Goal: Task Accomplishment & Management: Complete application form

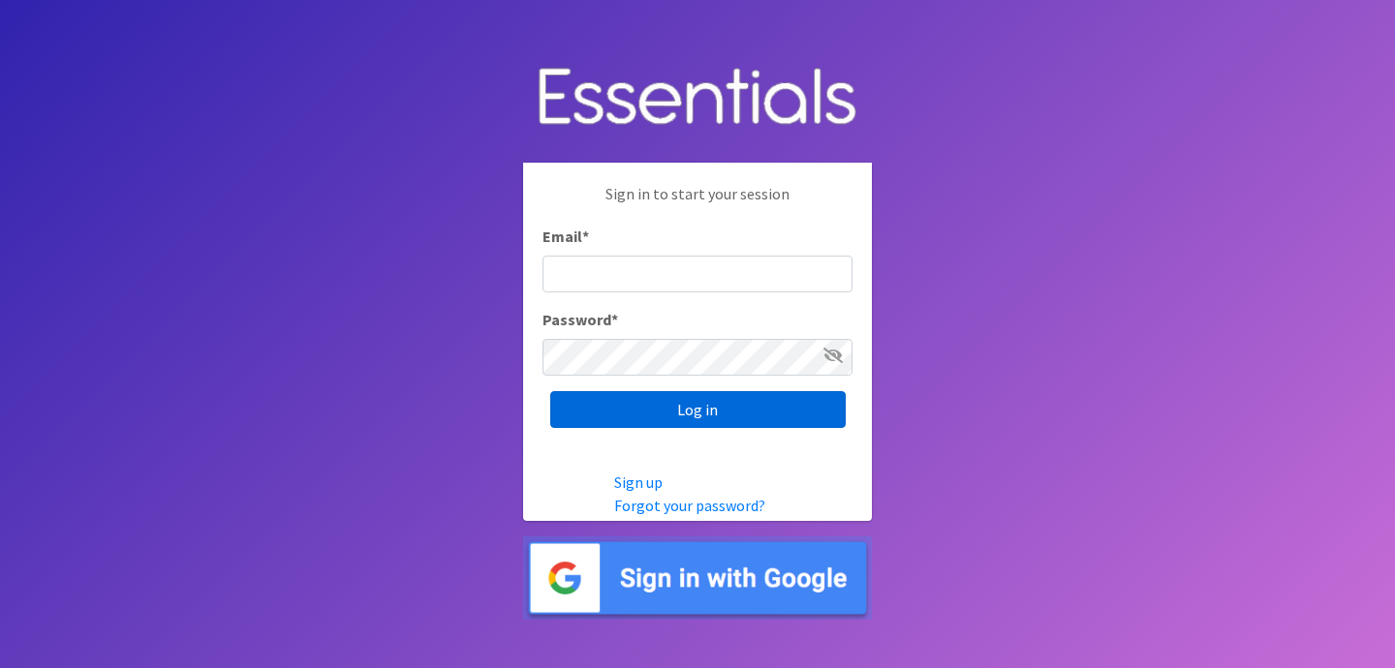
type input "jess@indianadiaperbank.org"
click at [678, 409] on input "Log in" at bounding box center [697, 409] width 295 height 37
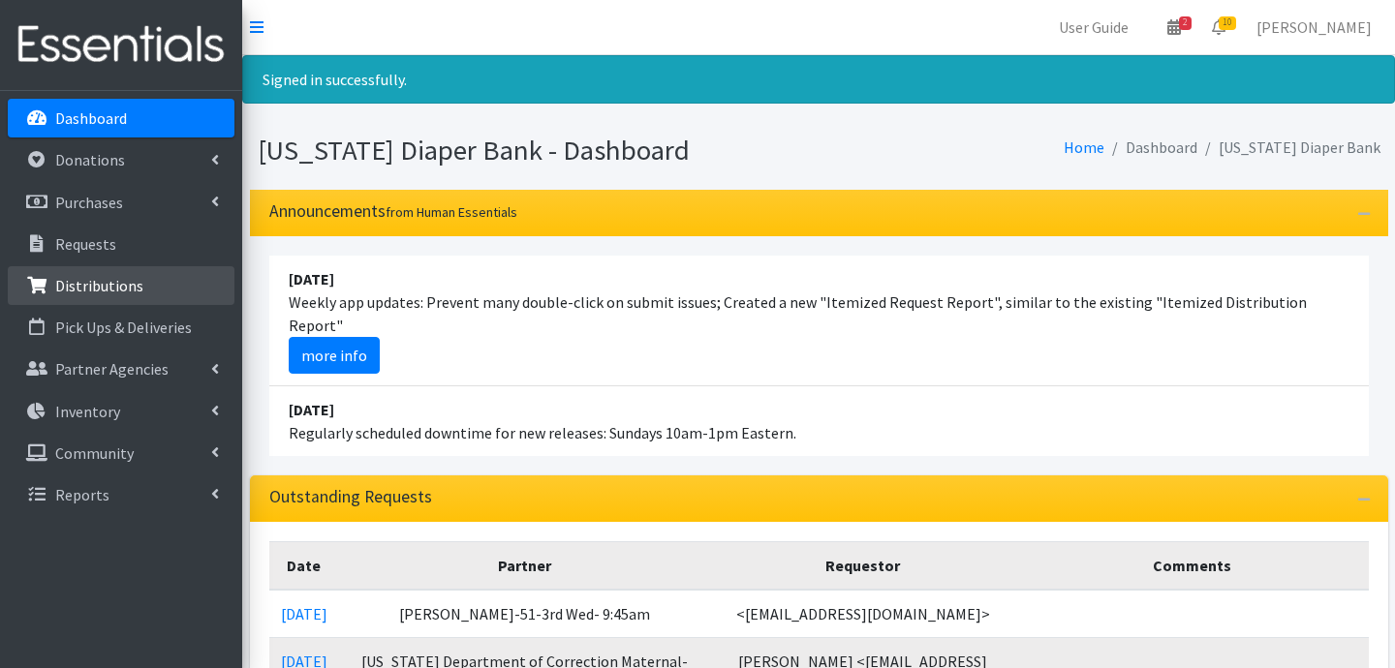
click at [77, 291] on p "Distributions" at bounding box center [99, 285] width 88 height 19
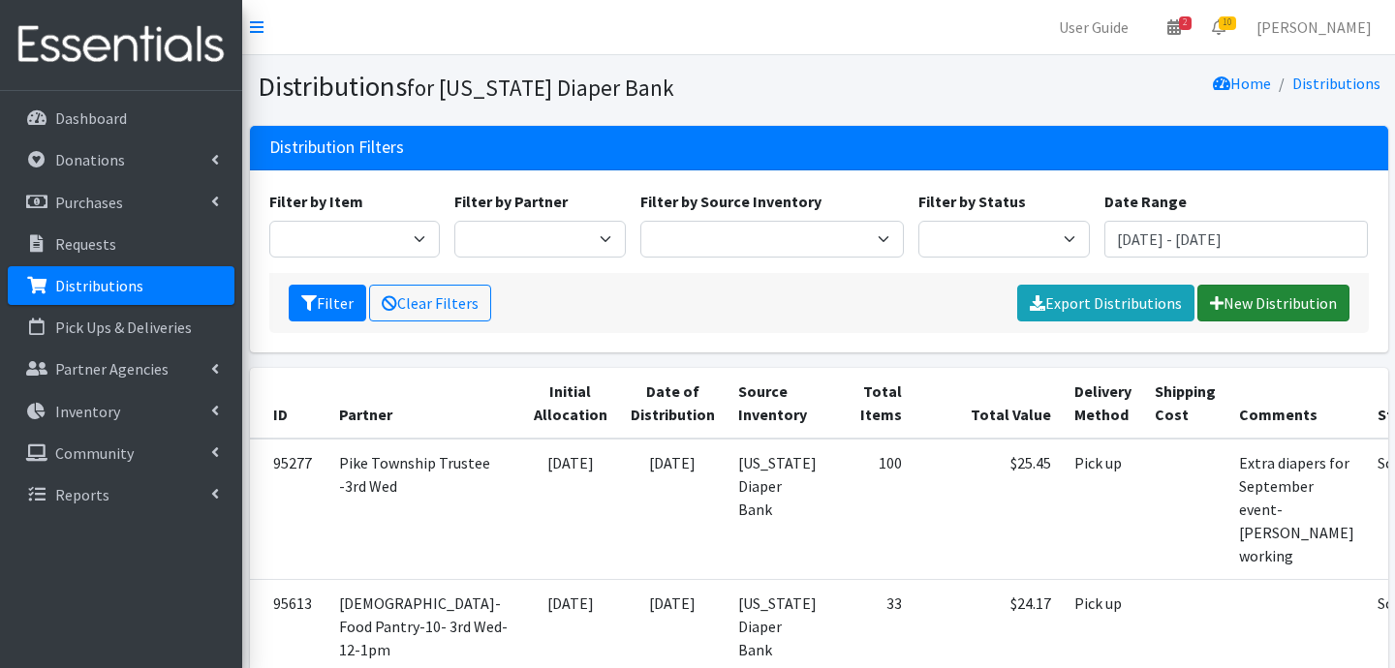
click at [1255, 300] on link "New Distribution" at bounding box center [1273, 303] width 152 height 37
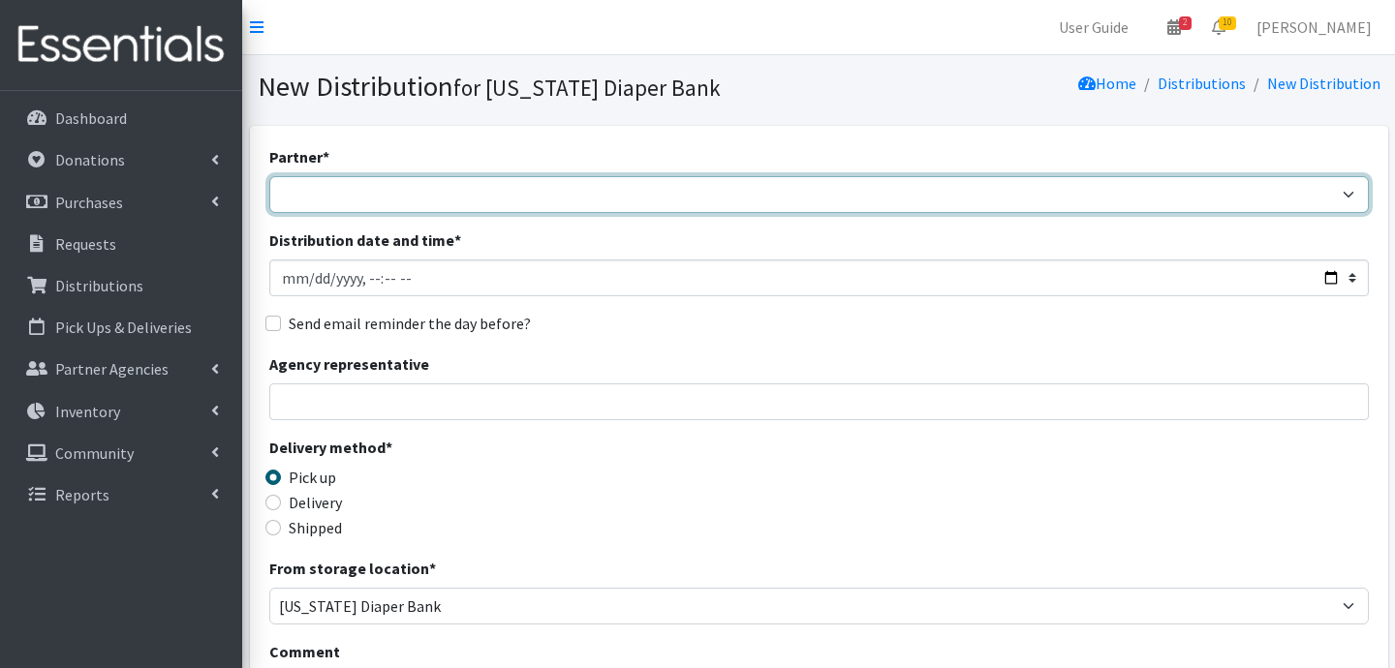
click at [383, 195] on select "ARC Boone and Hendricks County WIC Babies Basic Needs Northern Indiana Baby Ble…" at bounding box center [818, 194] width 1099 height 37
select select "5004"
click at [269, 176] on select "ARC Boone and Hendricks County WIC Babies Basic Needs Northern Indiana Baby Ble…" at bounding box center [818, 194] width 1099 height 37
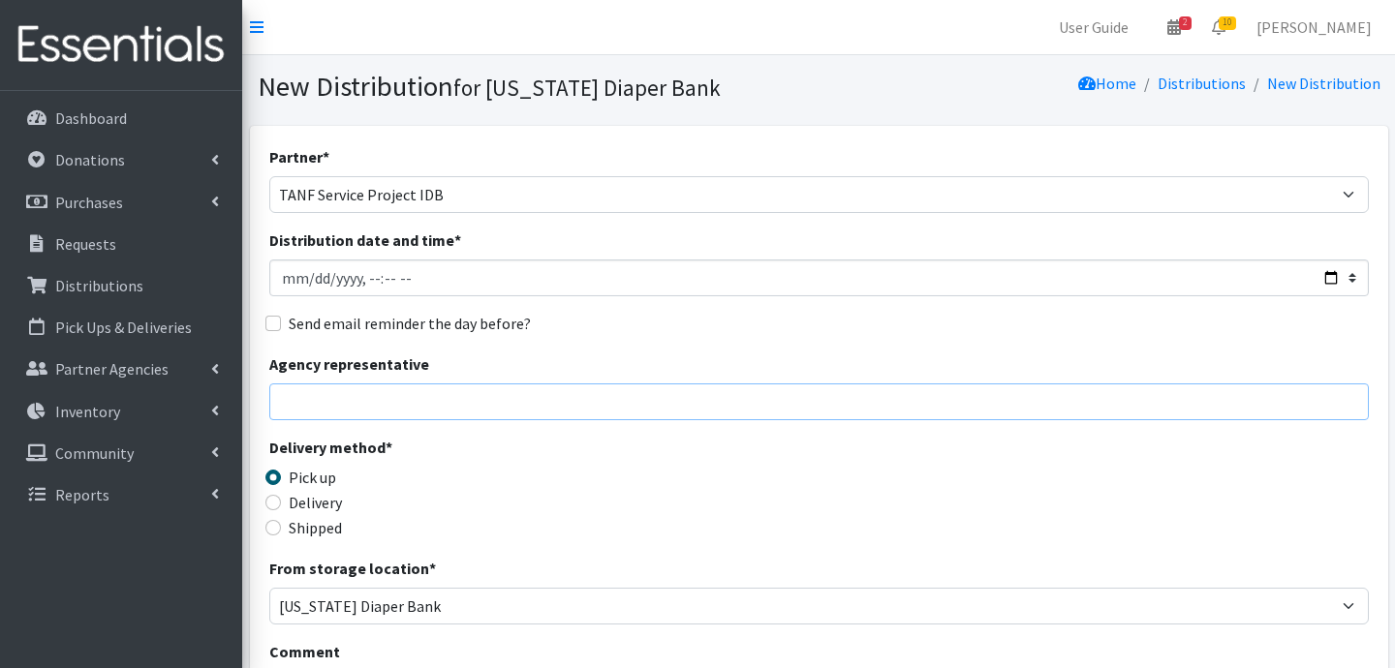
click at [374, 412] on input "Agency representative" at bounding box center [818, 401] width 1099 height 37
type input "Jessica Taylor"
click at [271, 498] on input "Delivery" at bounding box center [272, 502] width 15 height 15
radio input "true"
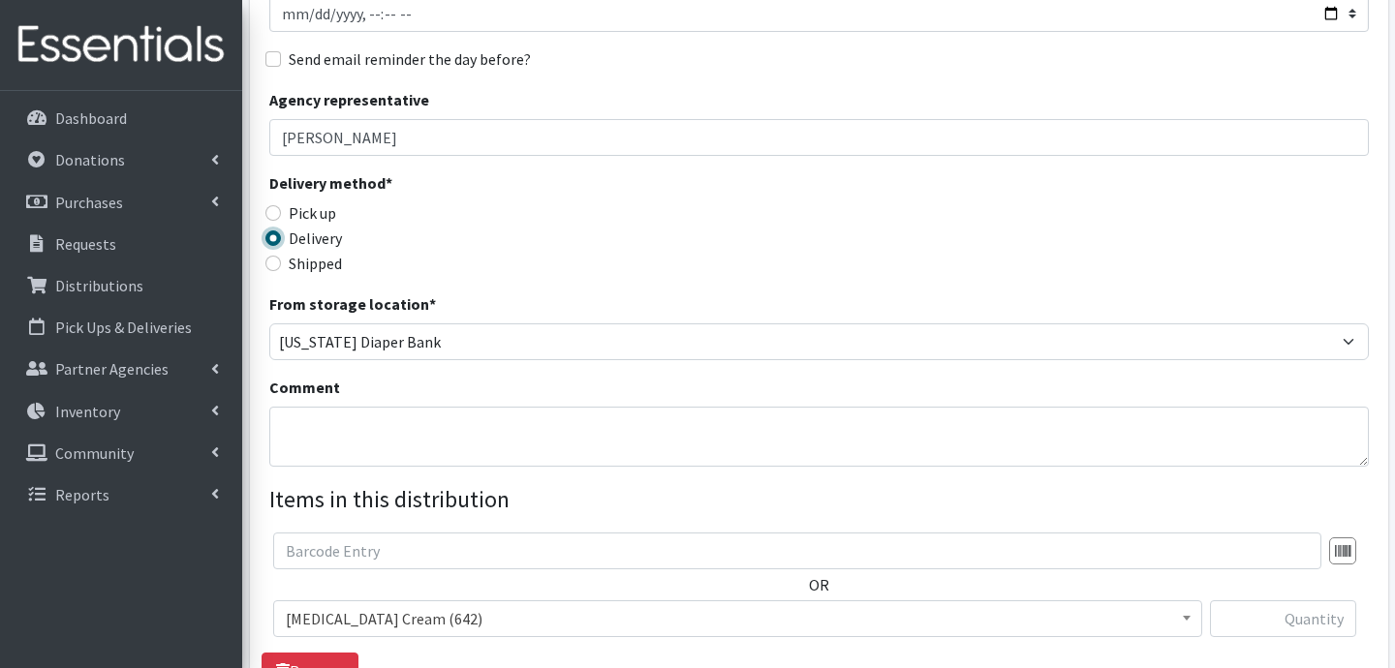
scroll to position [273, 0]
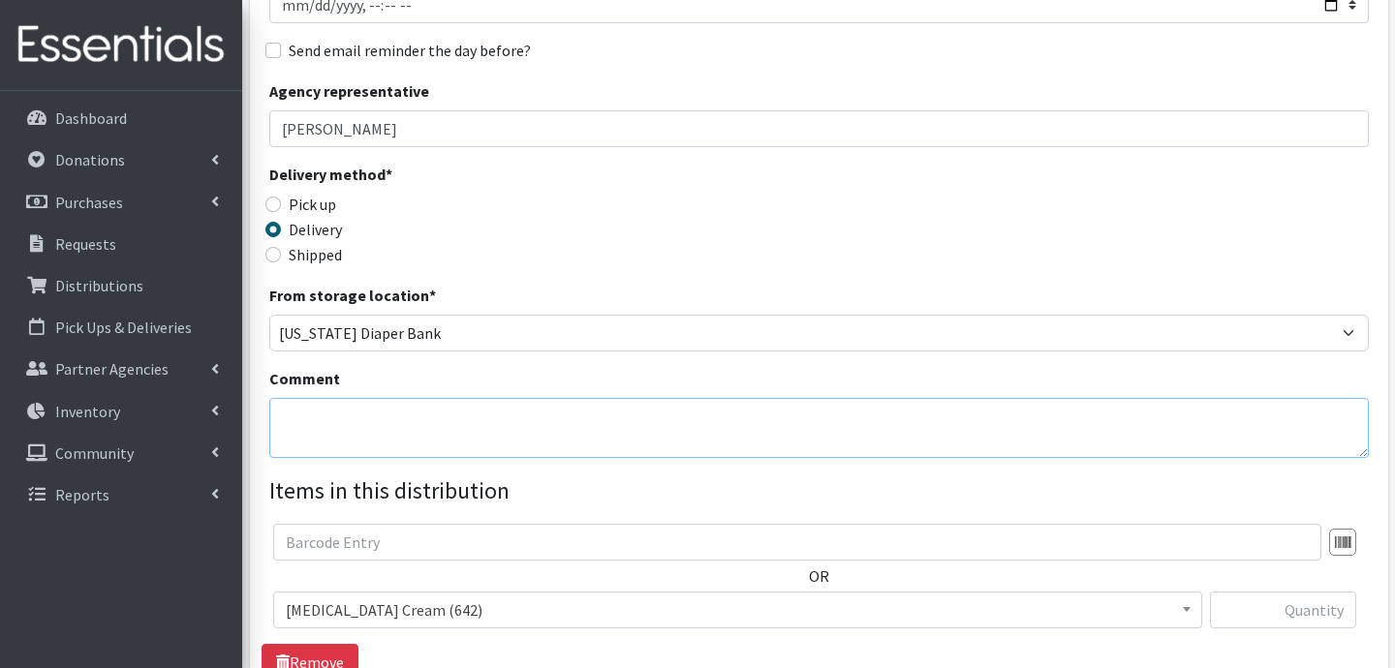
click at [482, 434] on textarea "Comment" at bounding box center [818, 428] width 1099 height 60
type textarea "Marion Co. Westside"
click at [589, 372] on div "Comment Marion Co. Westside" at bounding box center [818, 412] width 1099 height 91
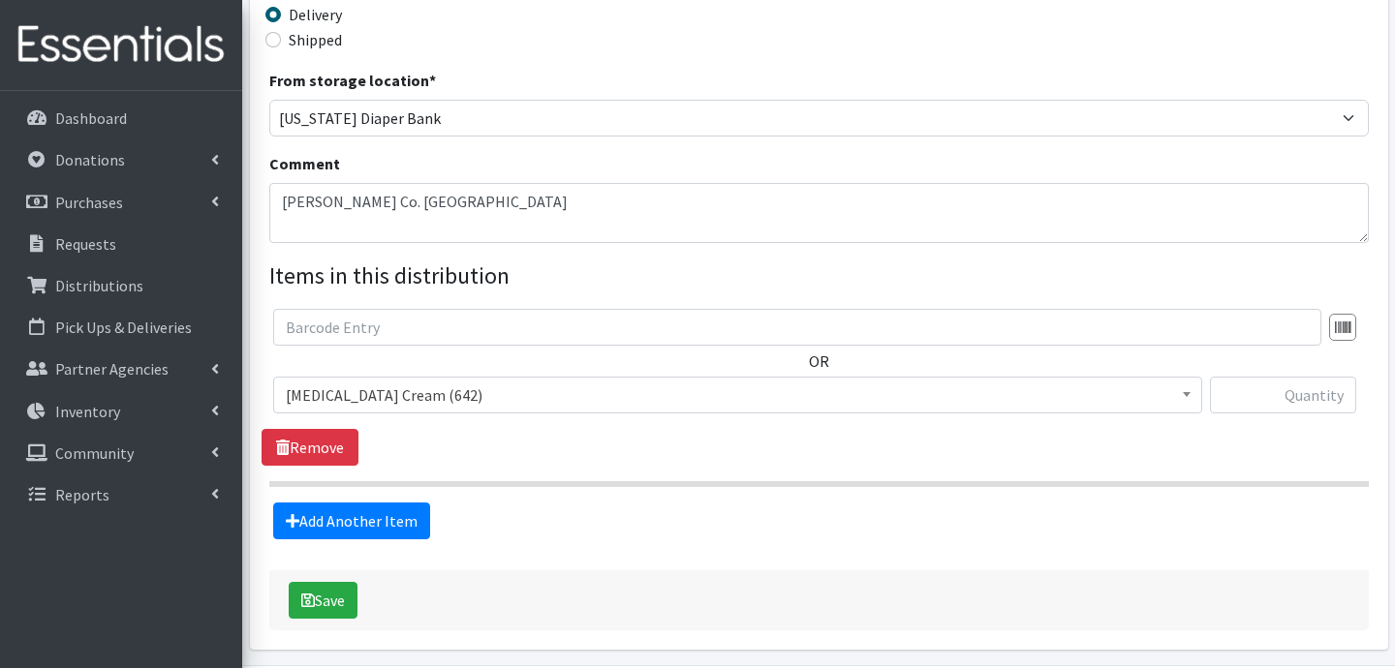
scroll to position [496, 0]
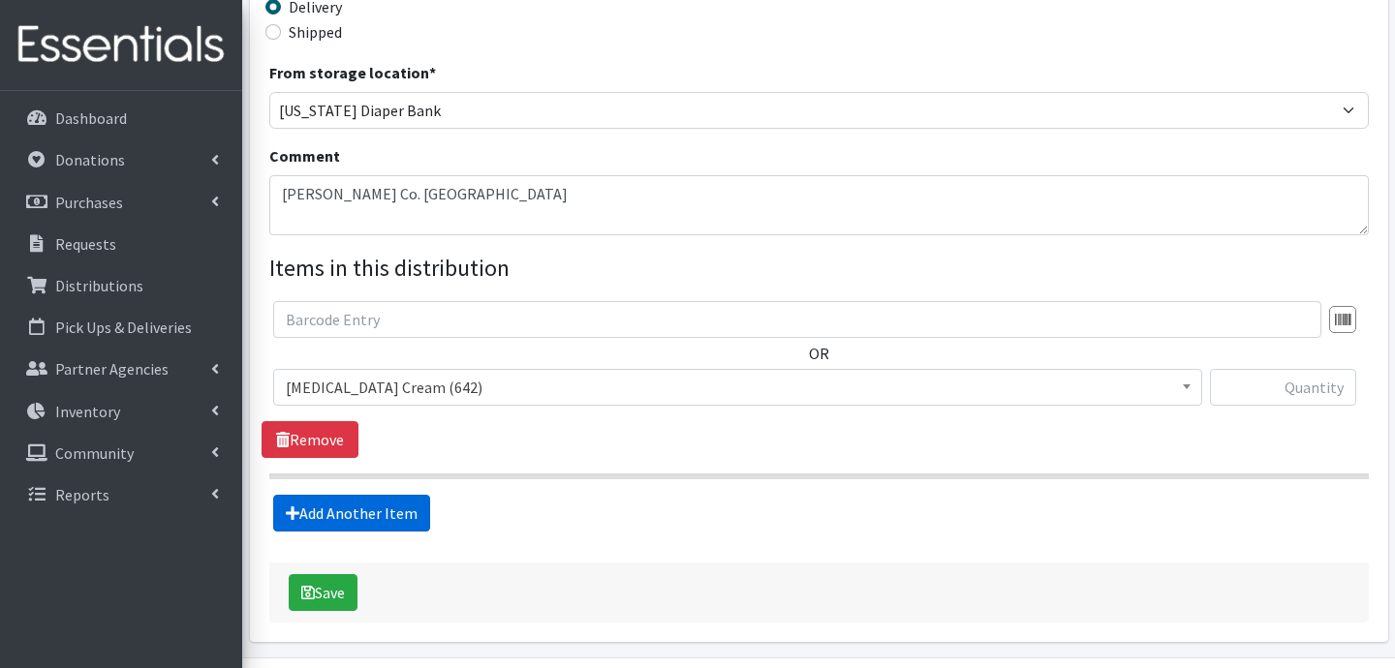
click at [407, 507] on link "Add Another Item" at bounding box center [351, 513] width 157 height 37
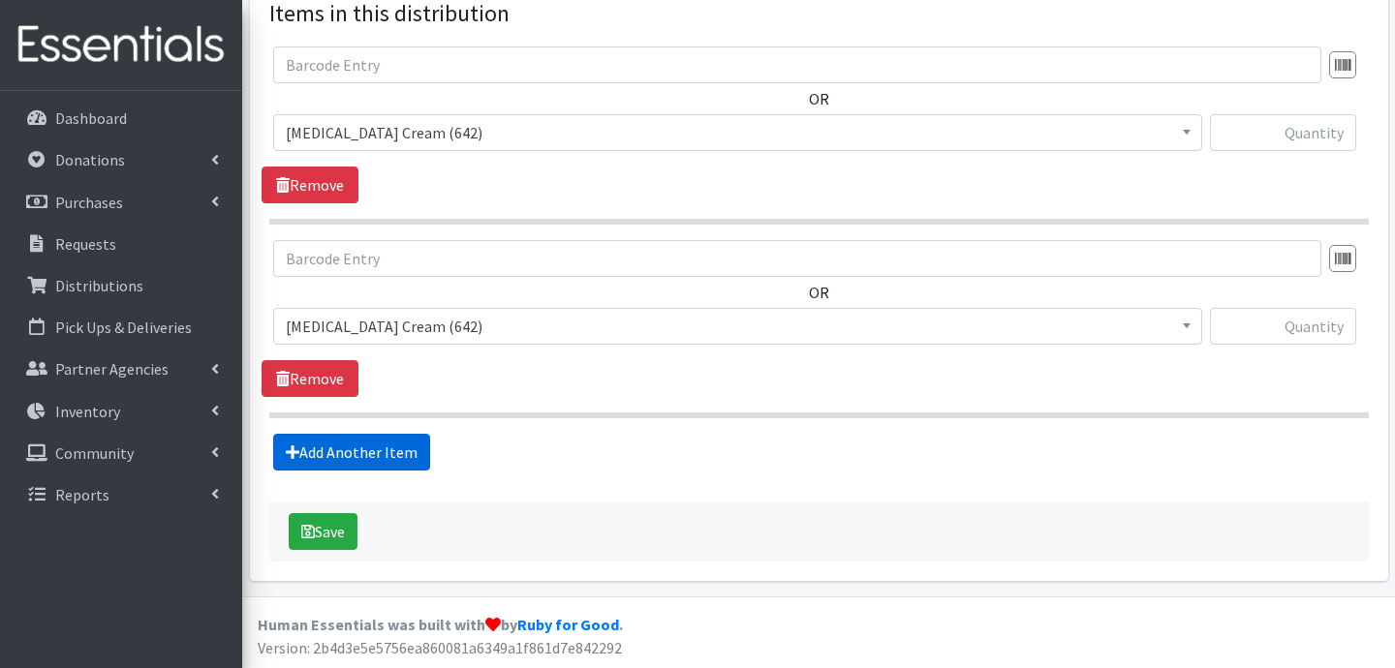
click at [382, 454] on link "Add Another Item" at bounding box center [351, 452] width 157 height 37
click at [385, 445] on link "Add Another Item" at bounding box center [351, 452] width 157 height 37
click at [390, 443] on link "Add Another Item" at bounding box center [351, 452] width 157 height 37
click at [390, 456] on link "Add Another Item" at bounding box center [351, 452] width 157 height 37
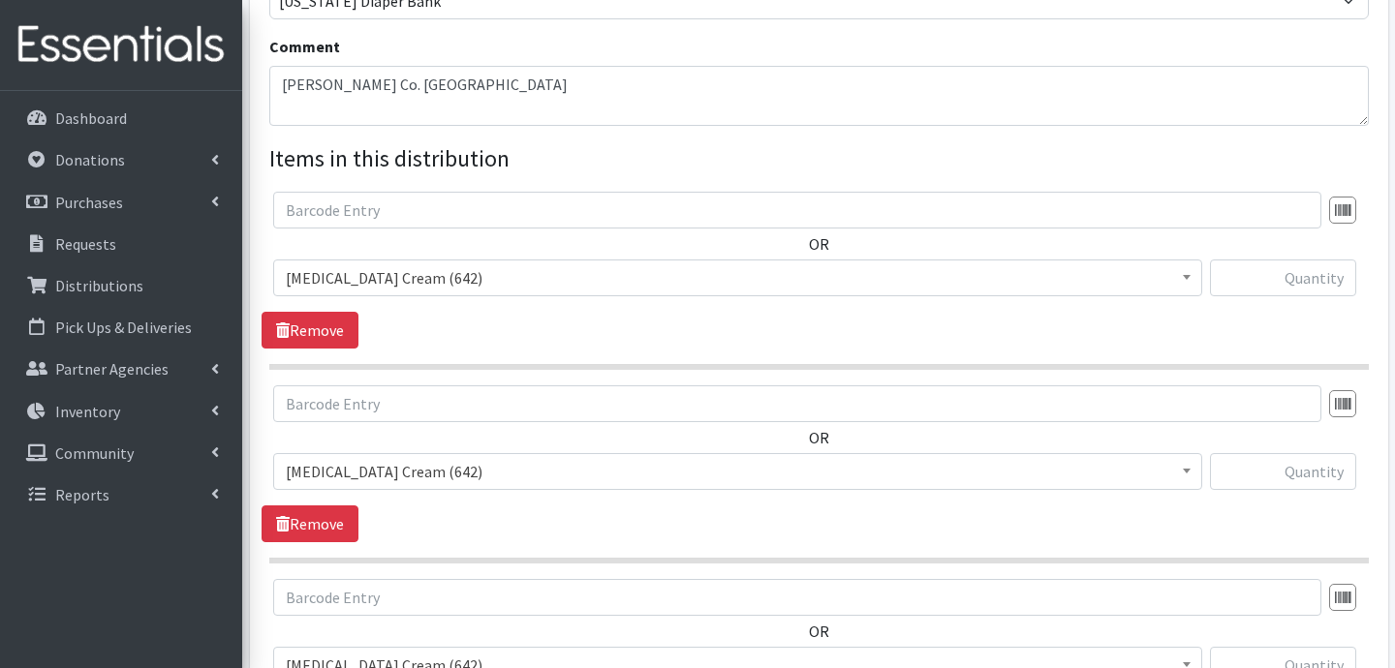
scroll to position [580, 0]
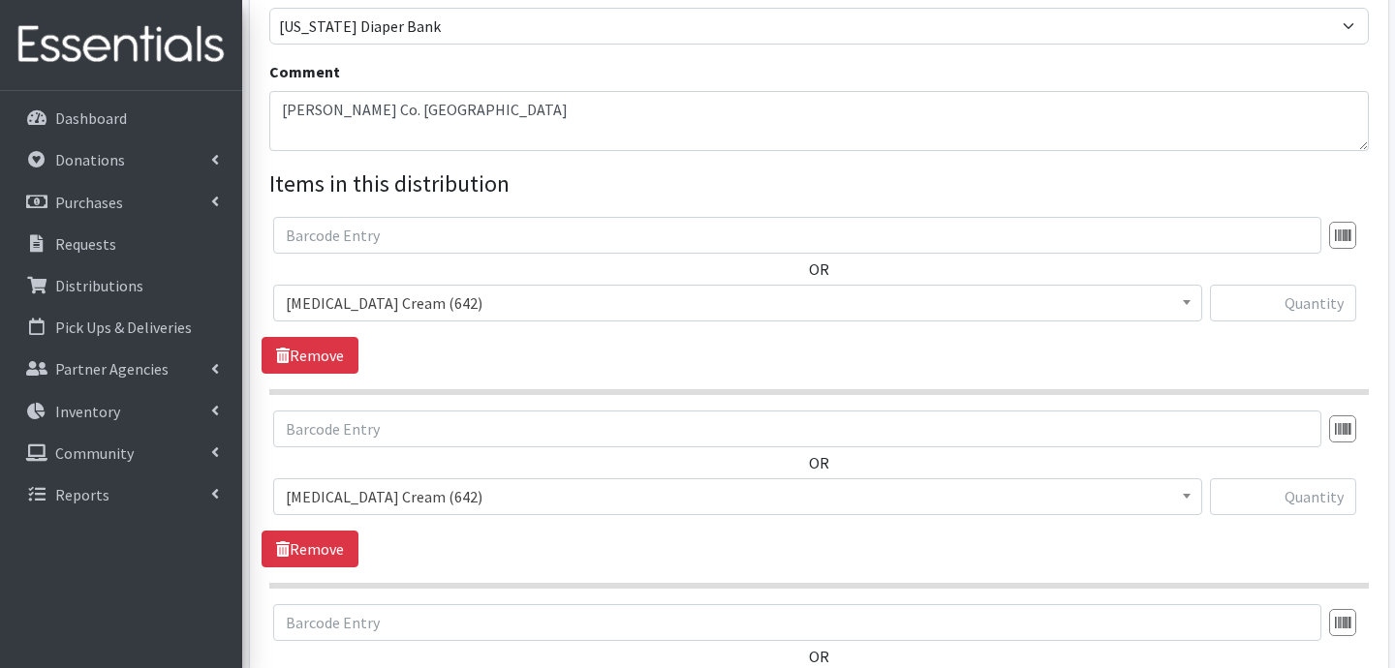
click at [548, 288] on span "Diaper Rash Cream (642)" at bounding box center [737, 303] width 929 height 37
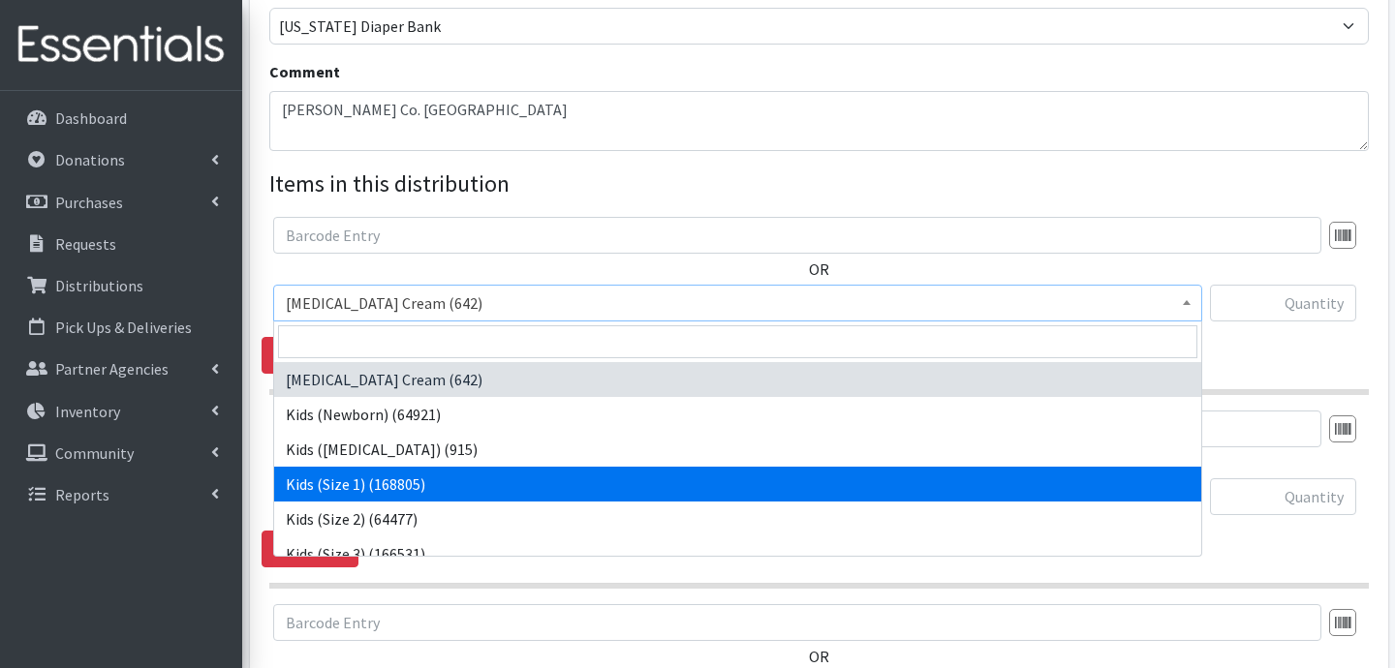
select select "3401"
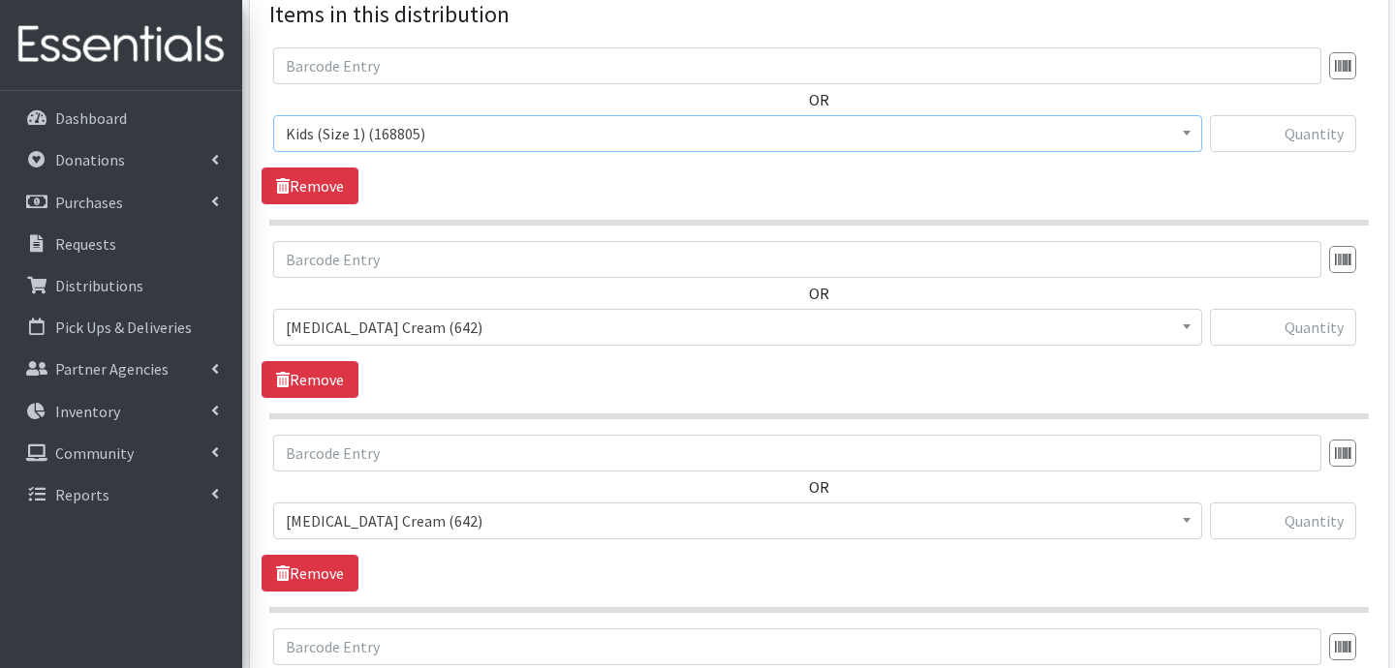
scroll to position [761, 0]
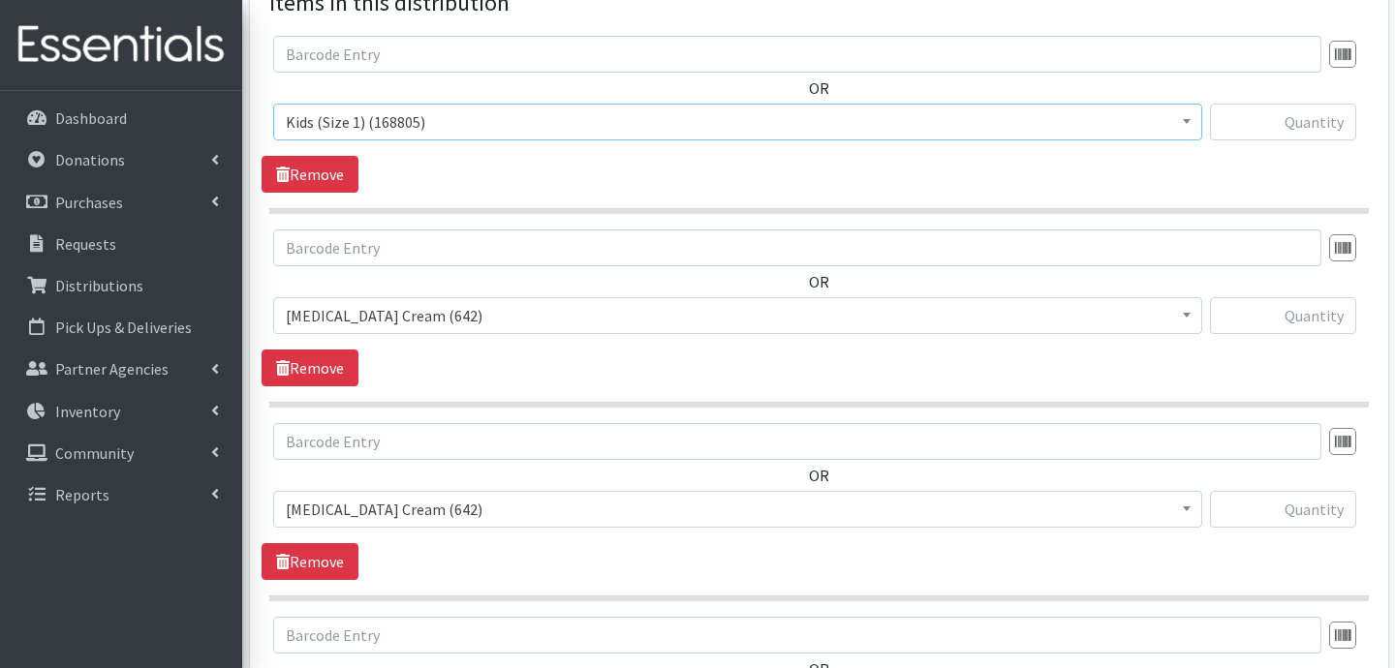
click at [436, 299] on span "Diaper Rash Cream (642)" at bounding box center [737, 315] width 929 height 37
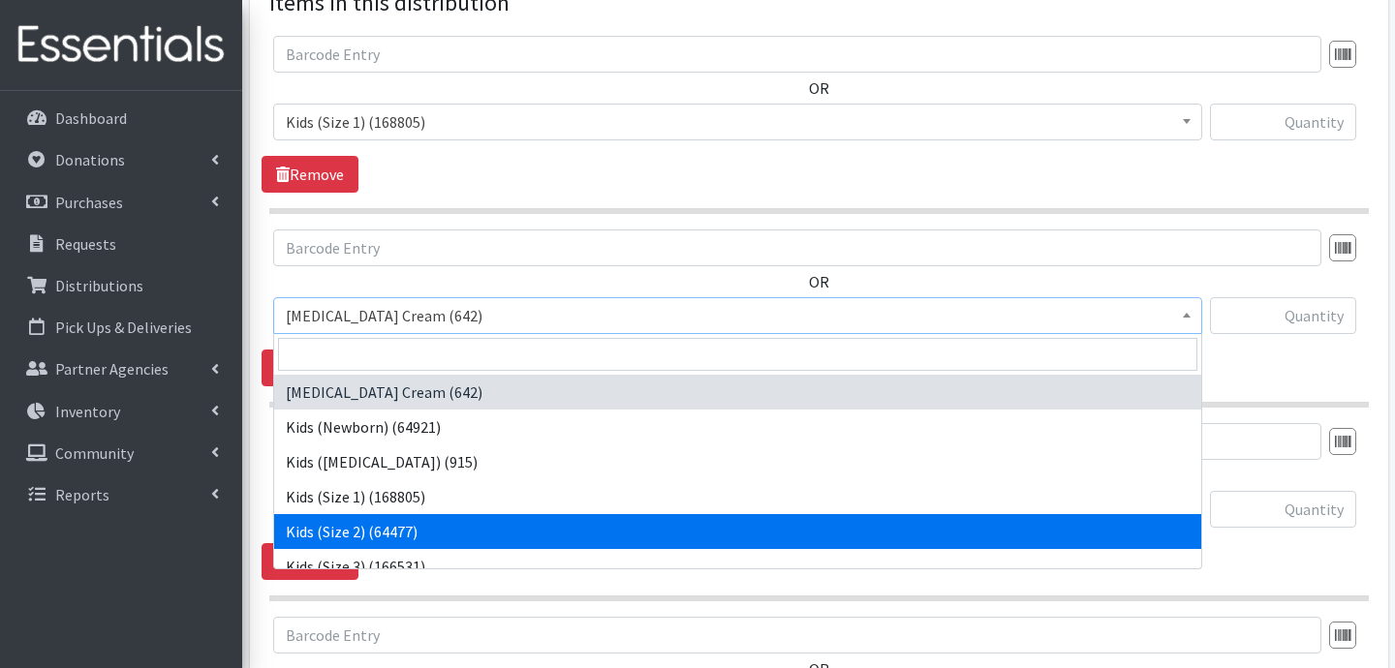
select select "3420"
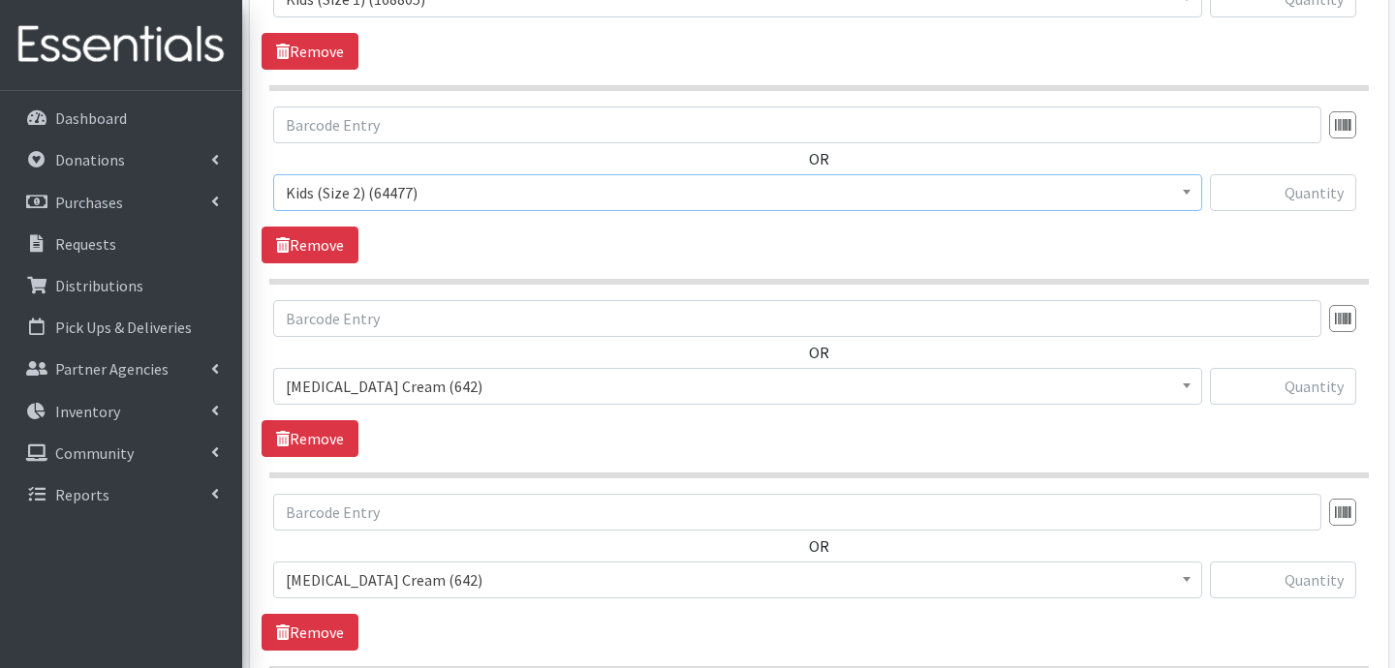
scroll to position [886, 0]
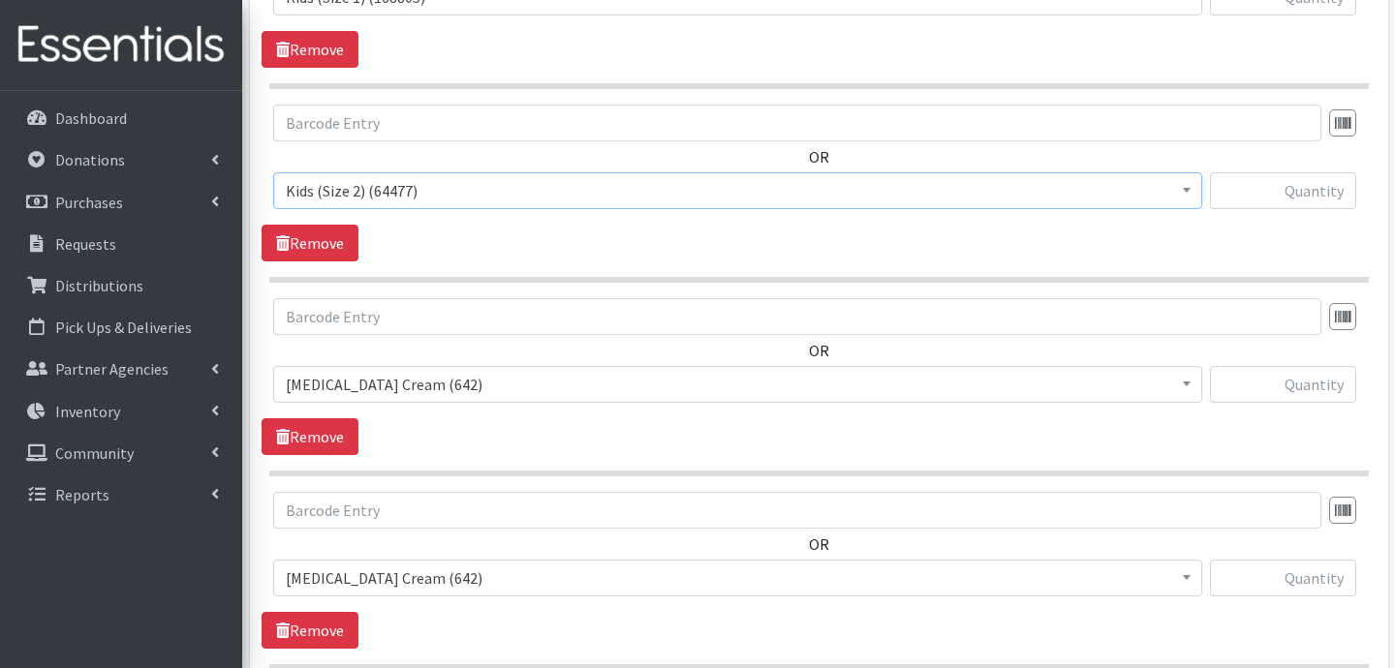
click at [468, 383] on span "Diaper Rash Cream (642)" at bounding box center [738, 384] width 904 height 27
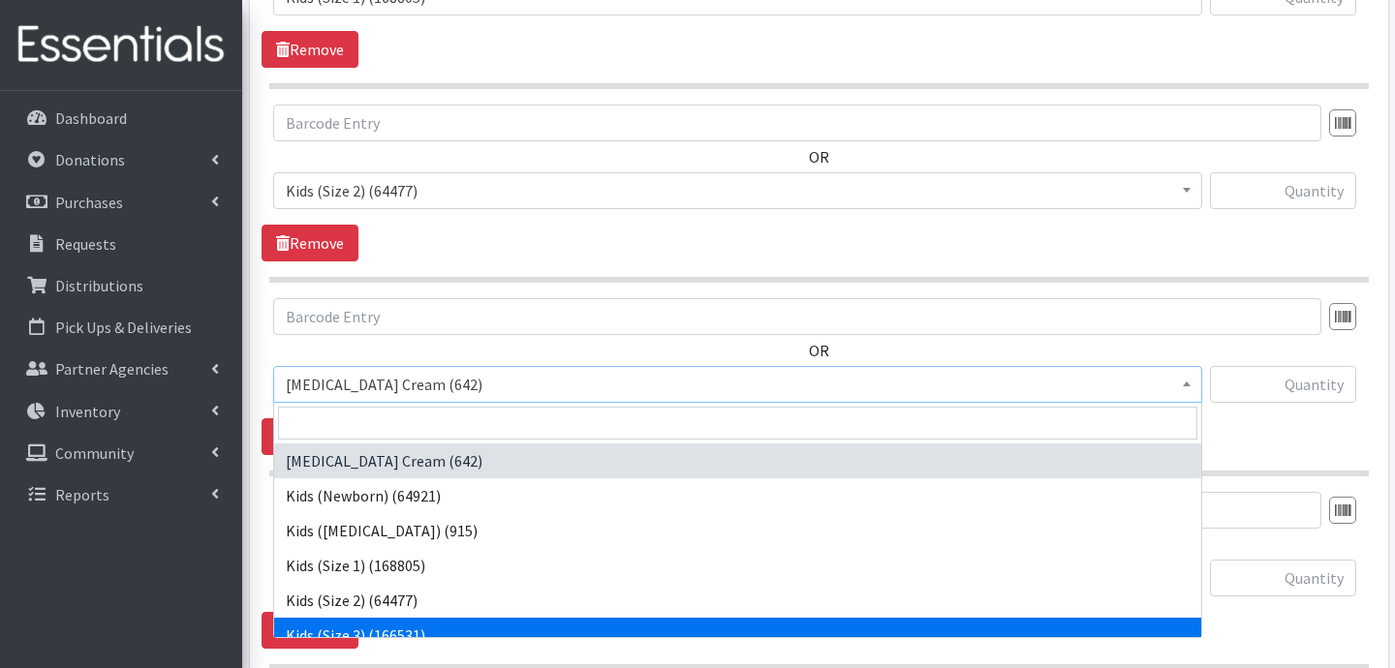
select select "3393"
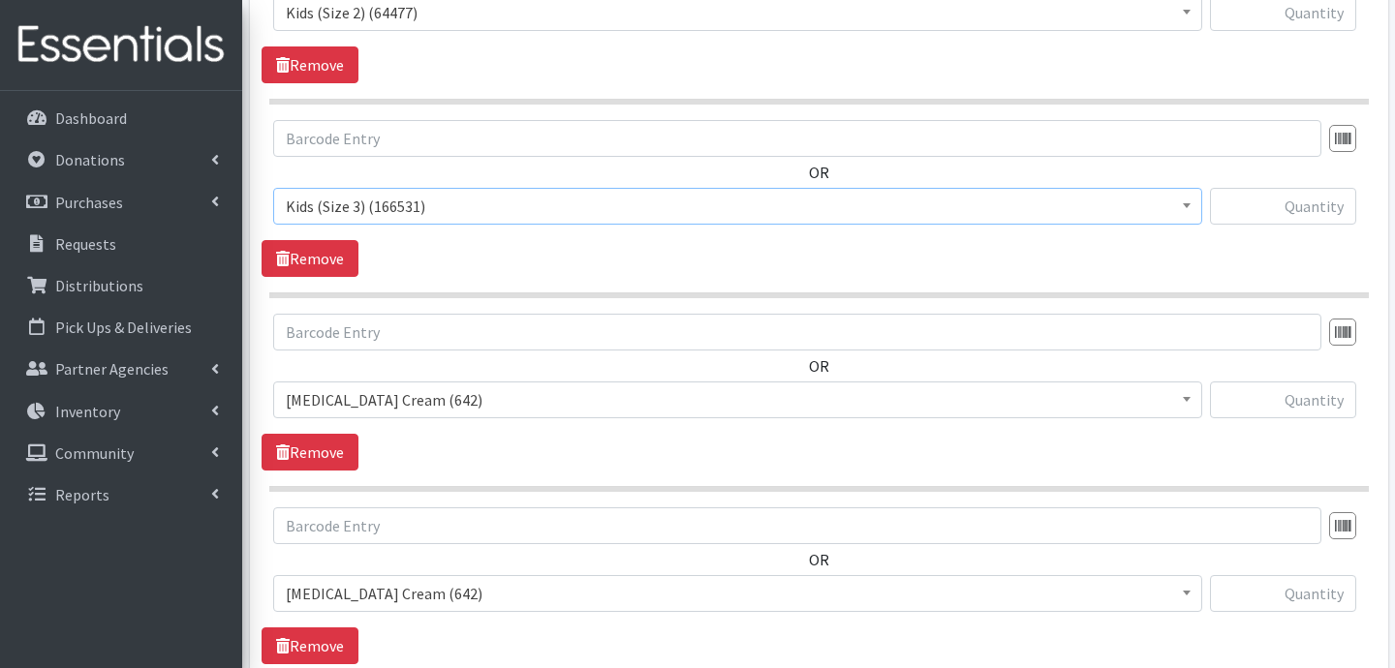
scroll to position [1070, 0]
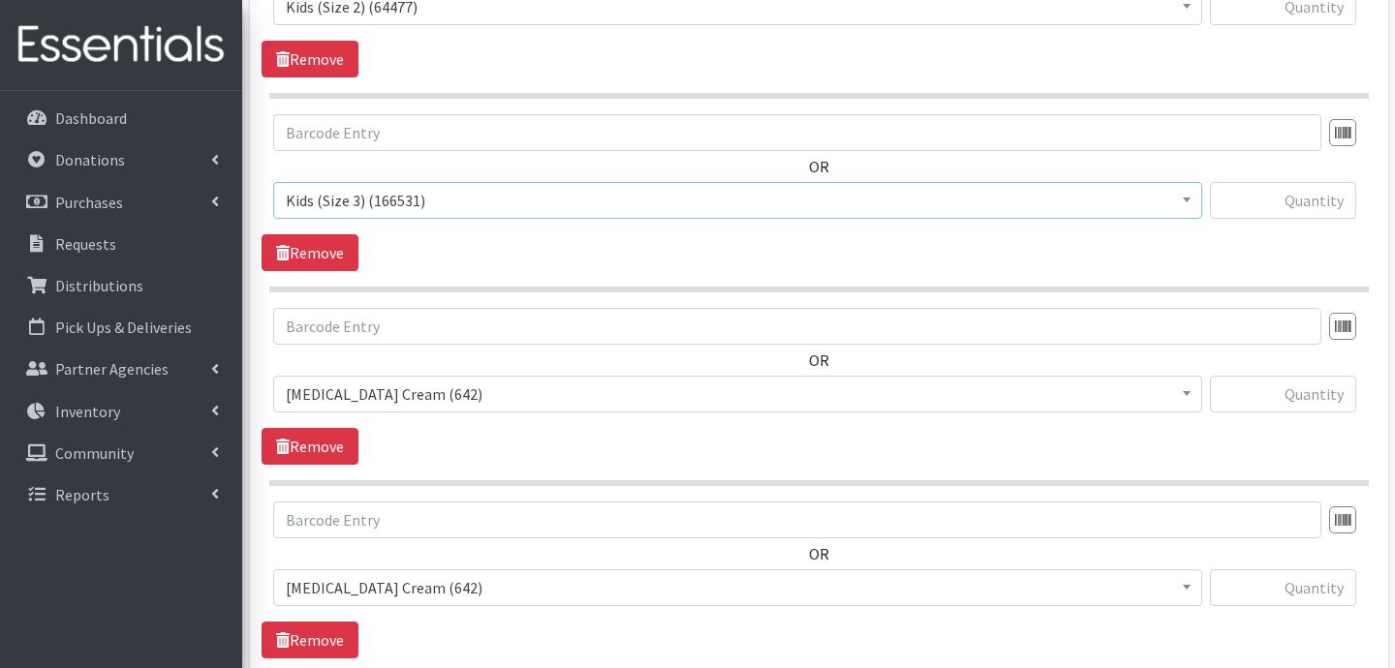
click at [463, 389] on span "Diaper Rash Cream (642)" at bounding box center [738, 394] width 904 height 27
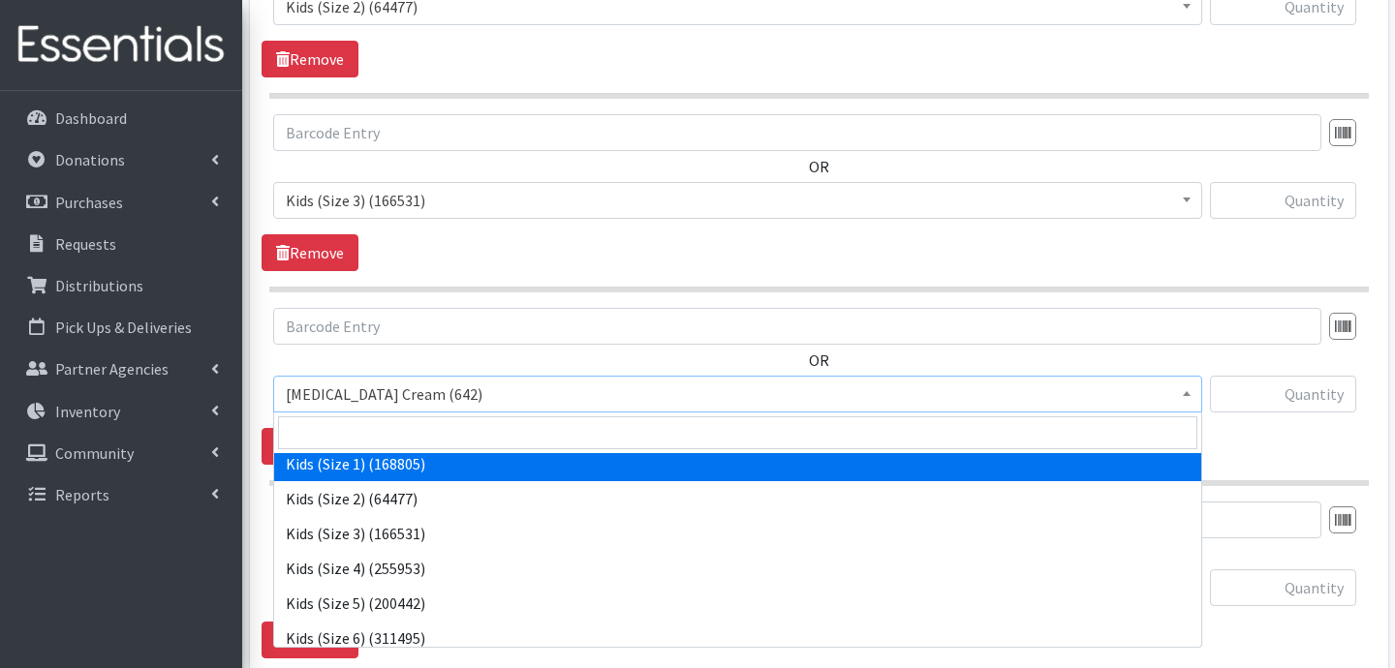
scroll to position [112, 0]
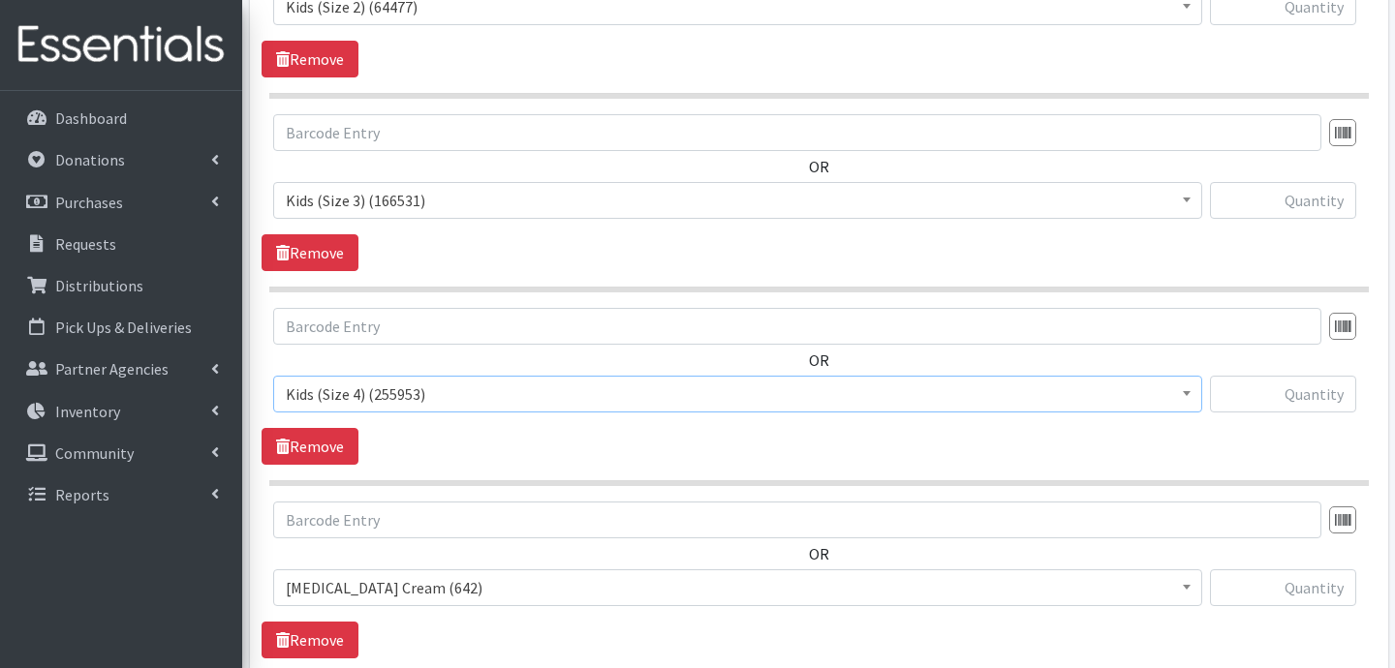
select select "3394"
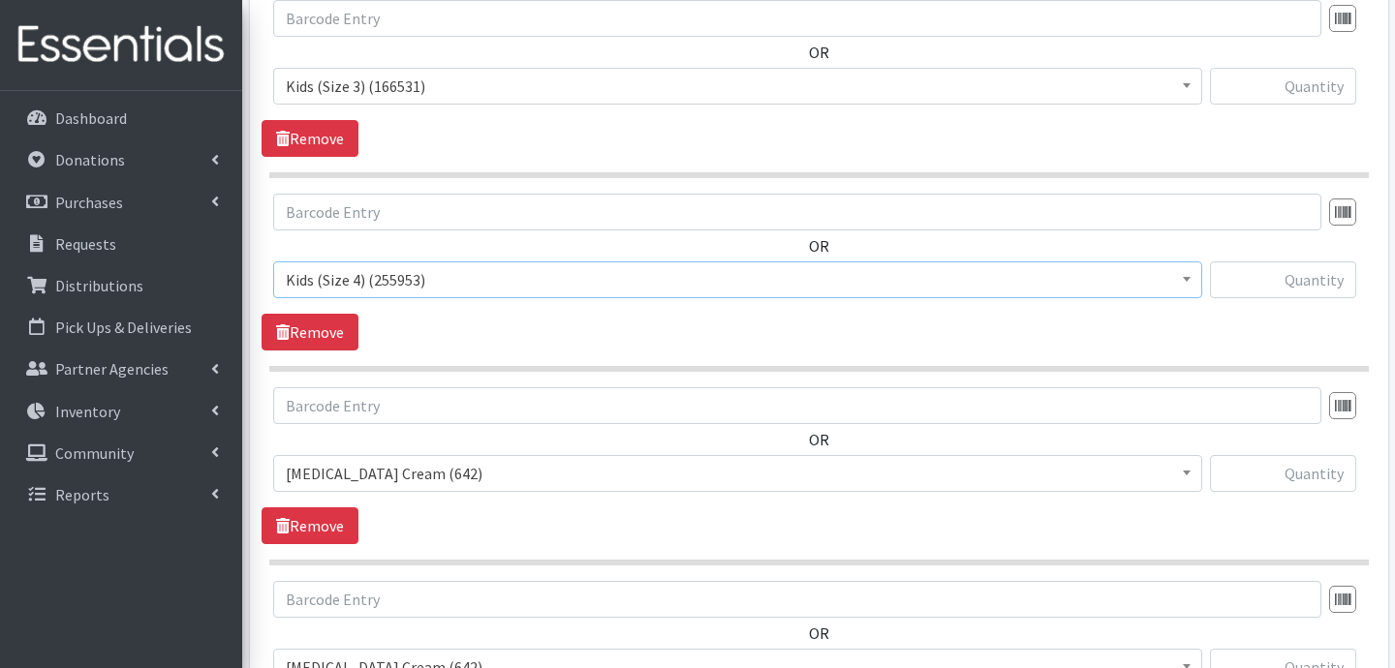
scroll to position [1192, 0]
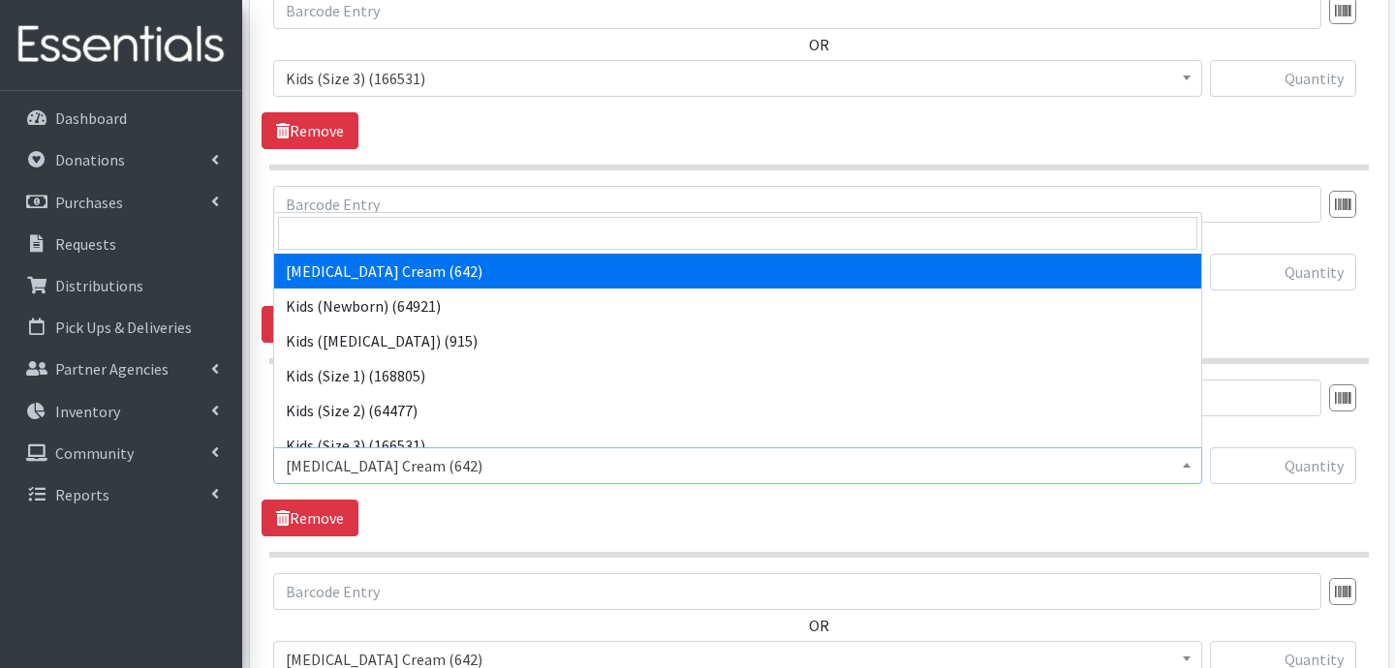
click at [465, 465] on span "Diaper Rash Cream (642)" at bounding box center [738, 465] width 904 height 27
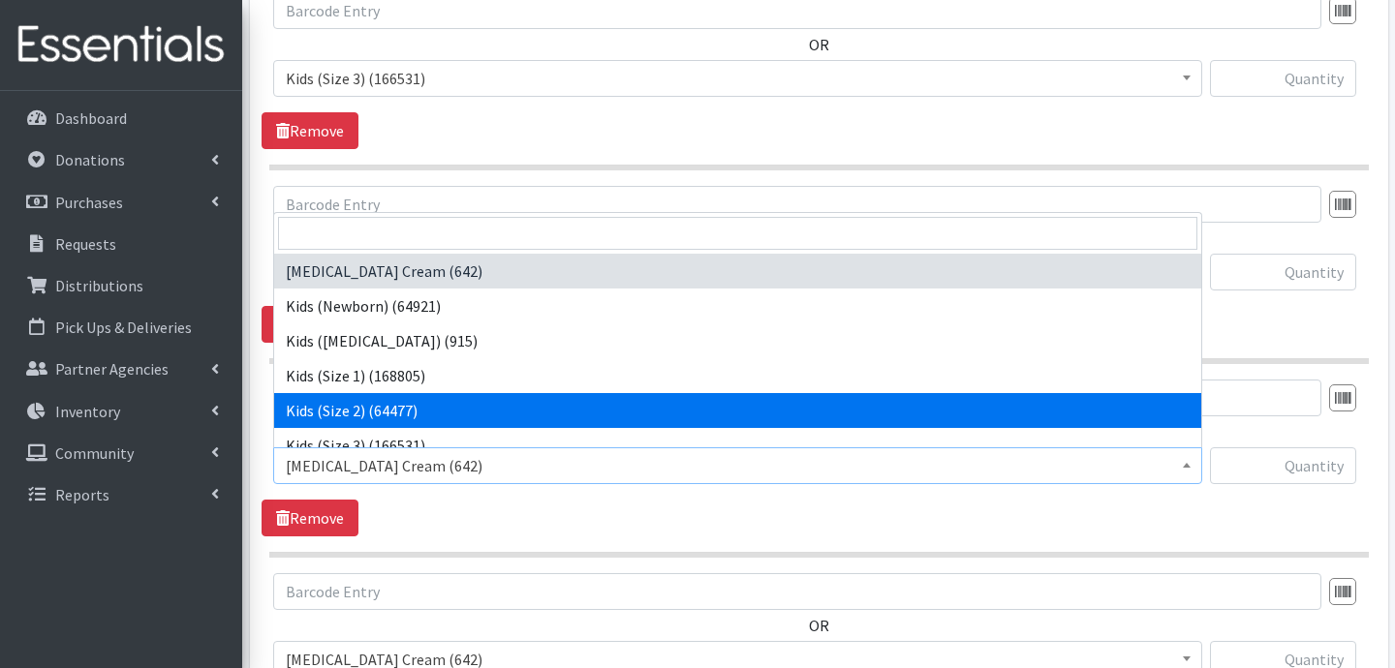
scroll to position [80, 0]
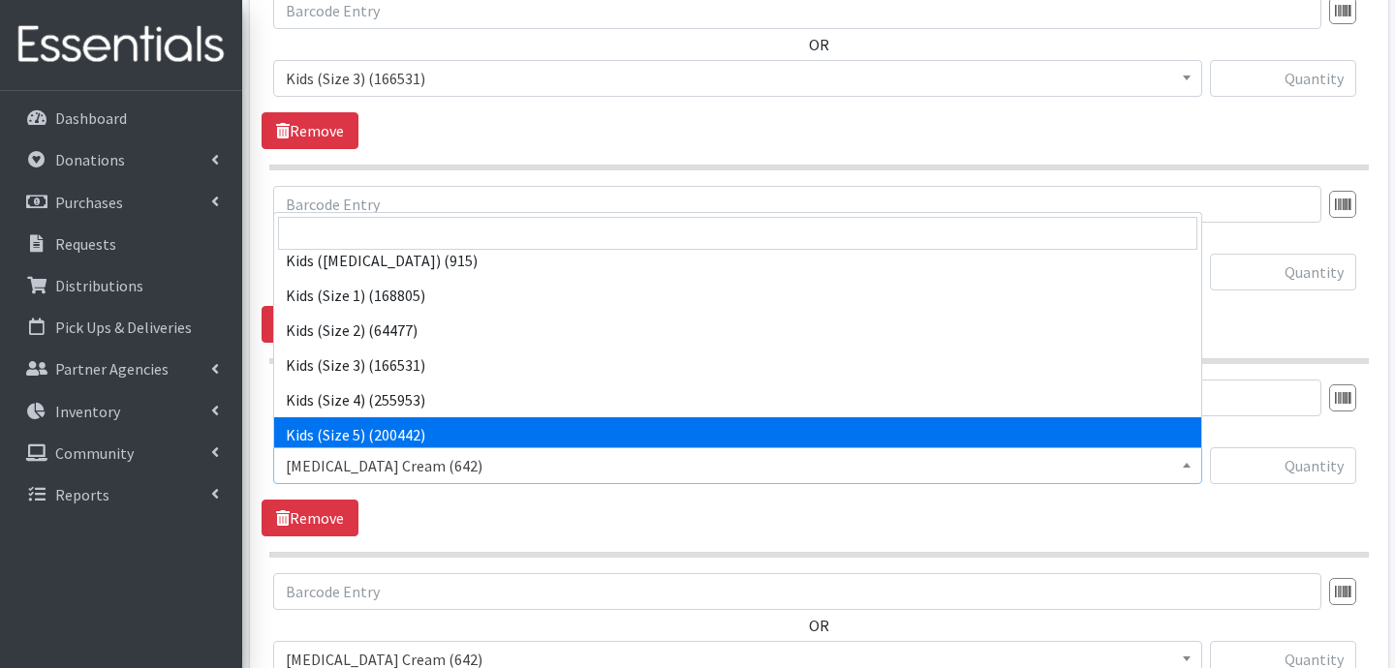
select select "3407"
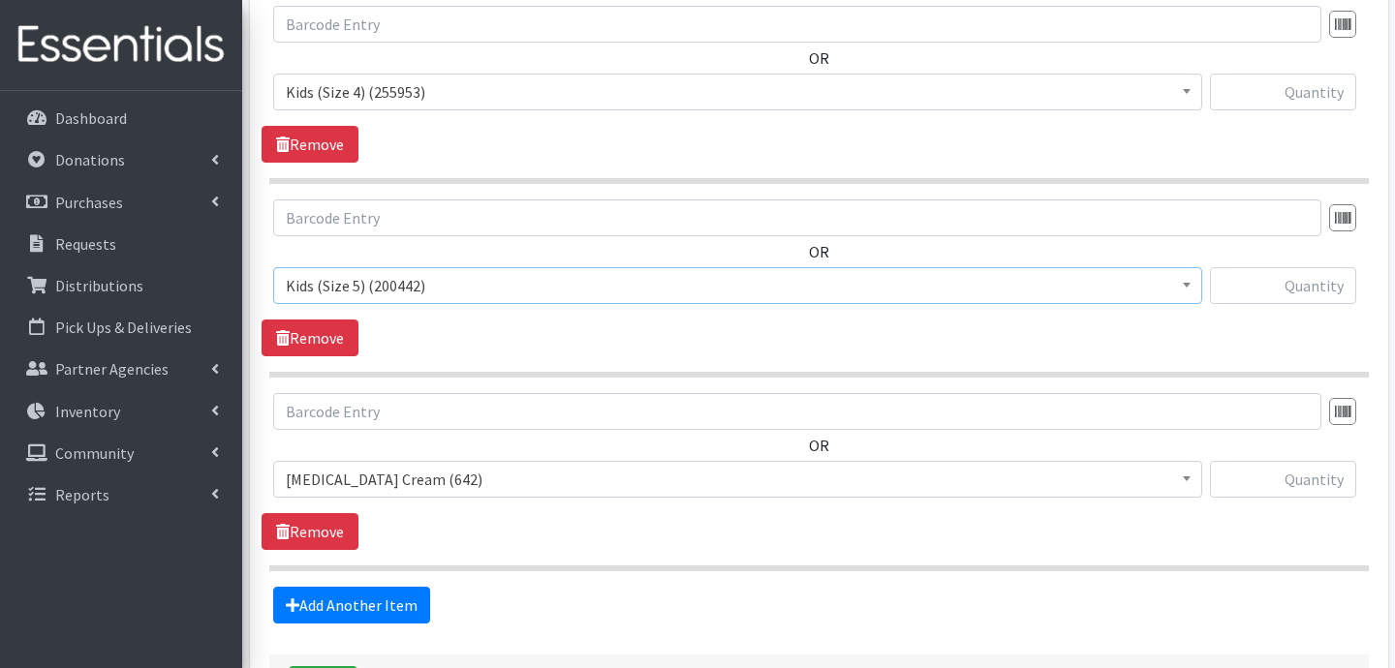
scroll to position [1374, 0]
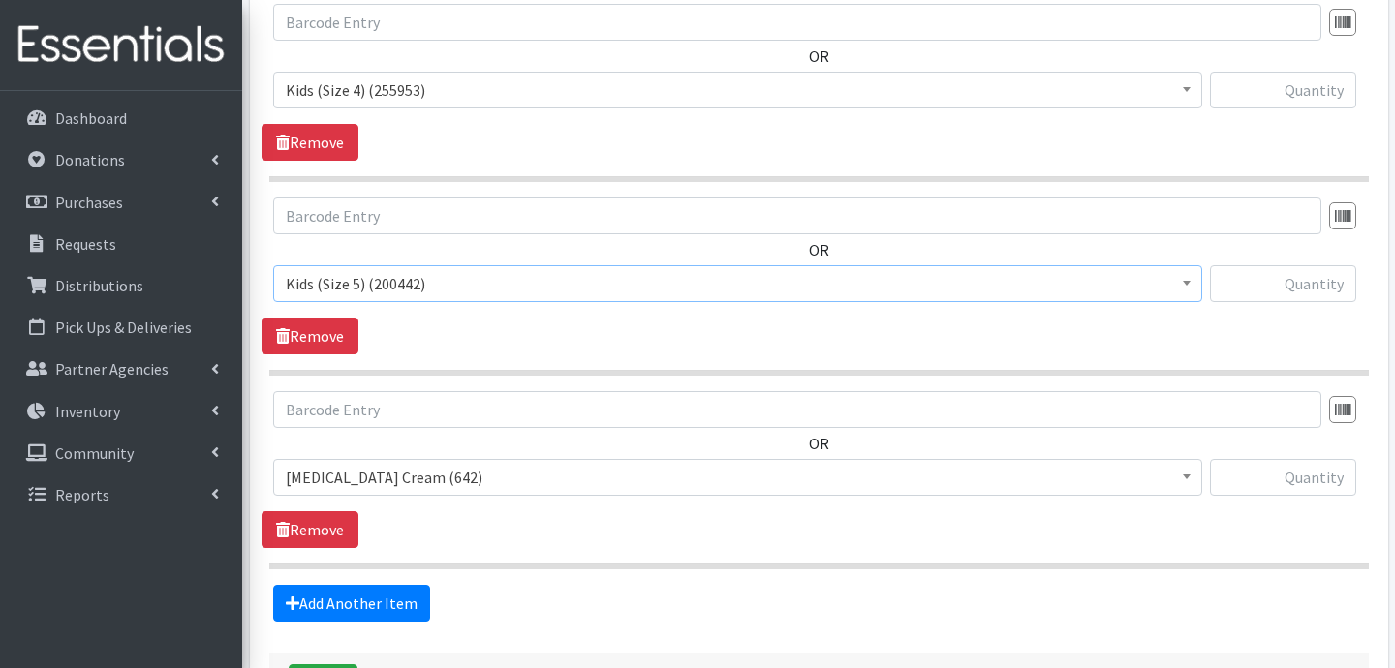
click at [450, 473] on span "Diaper Rash Cream (642)" at bounding box center [738, 477] width 904 height 27
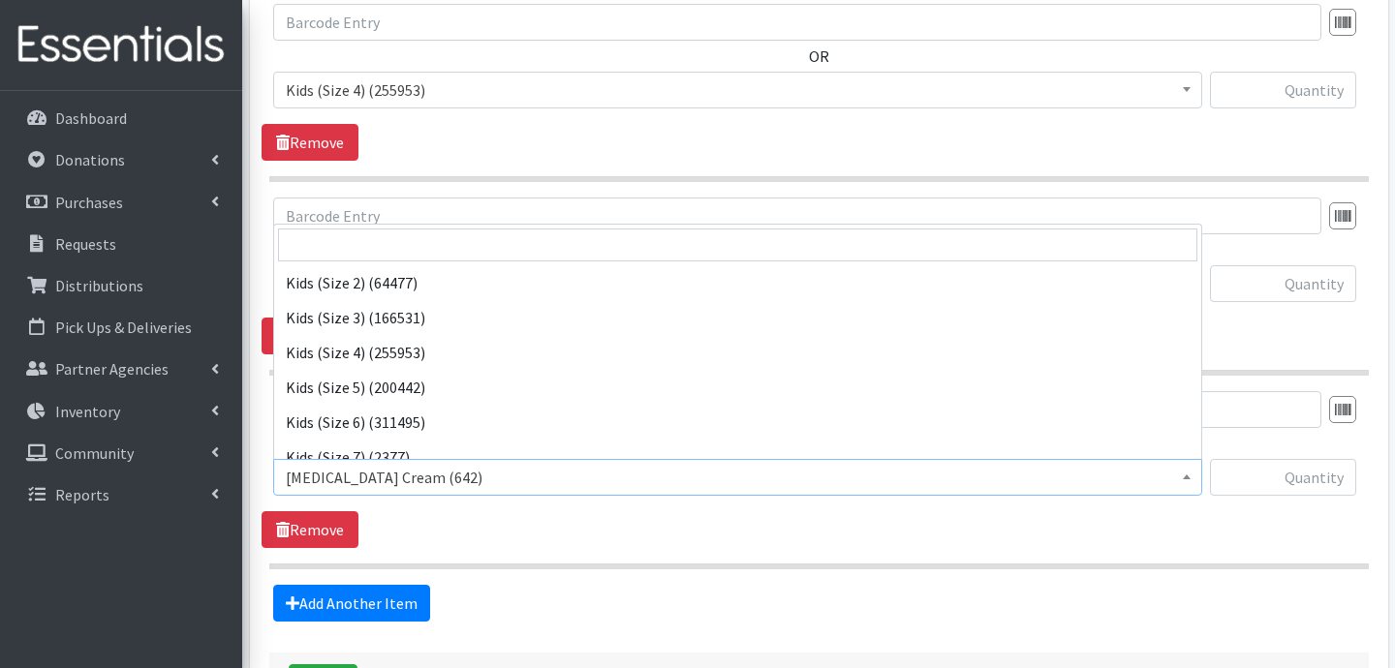
scroll to position [164, 0]
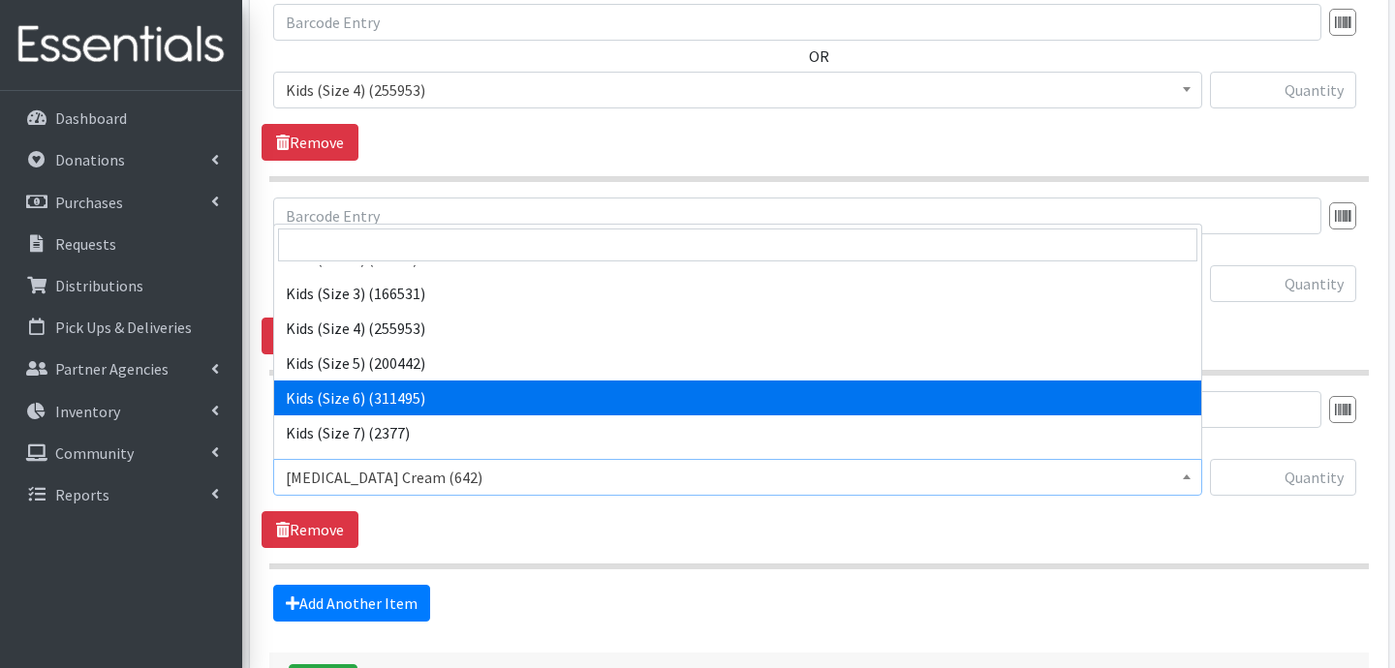
select select "3419"
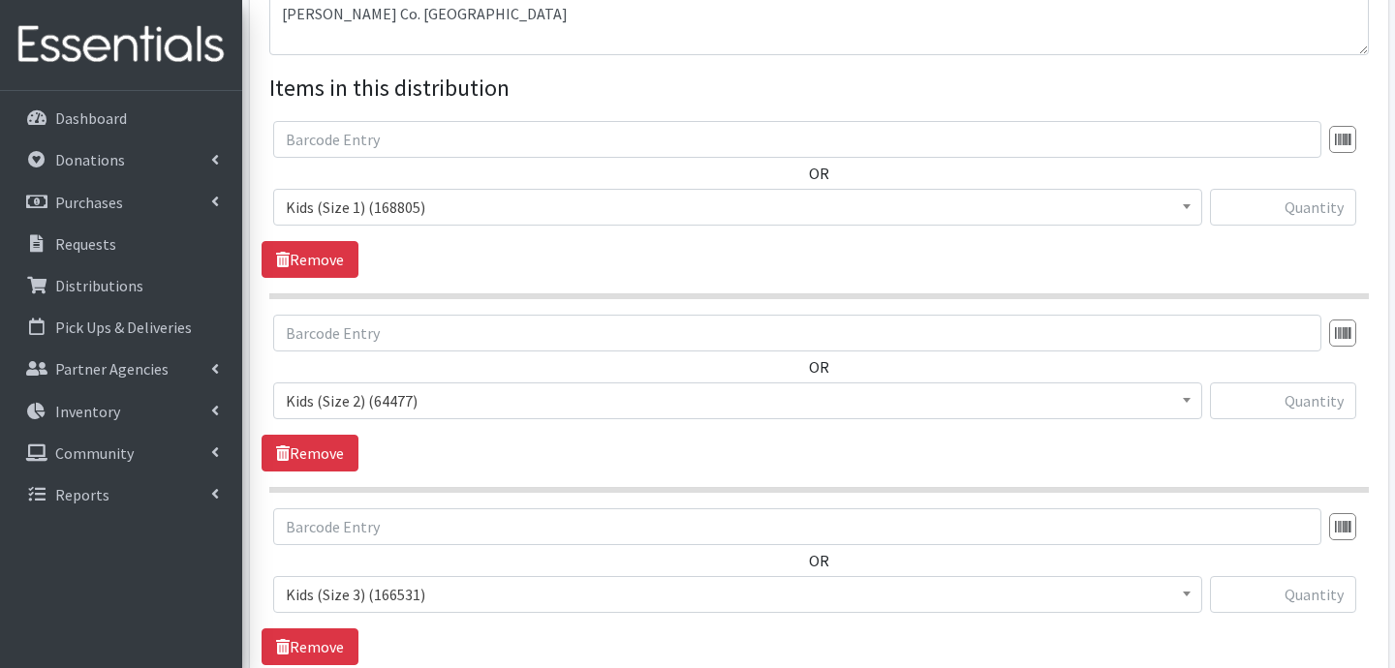
scroll to position [663, 0]
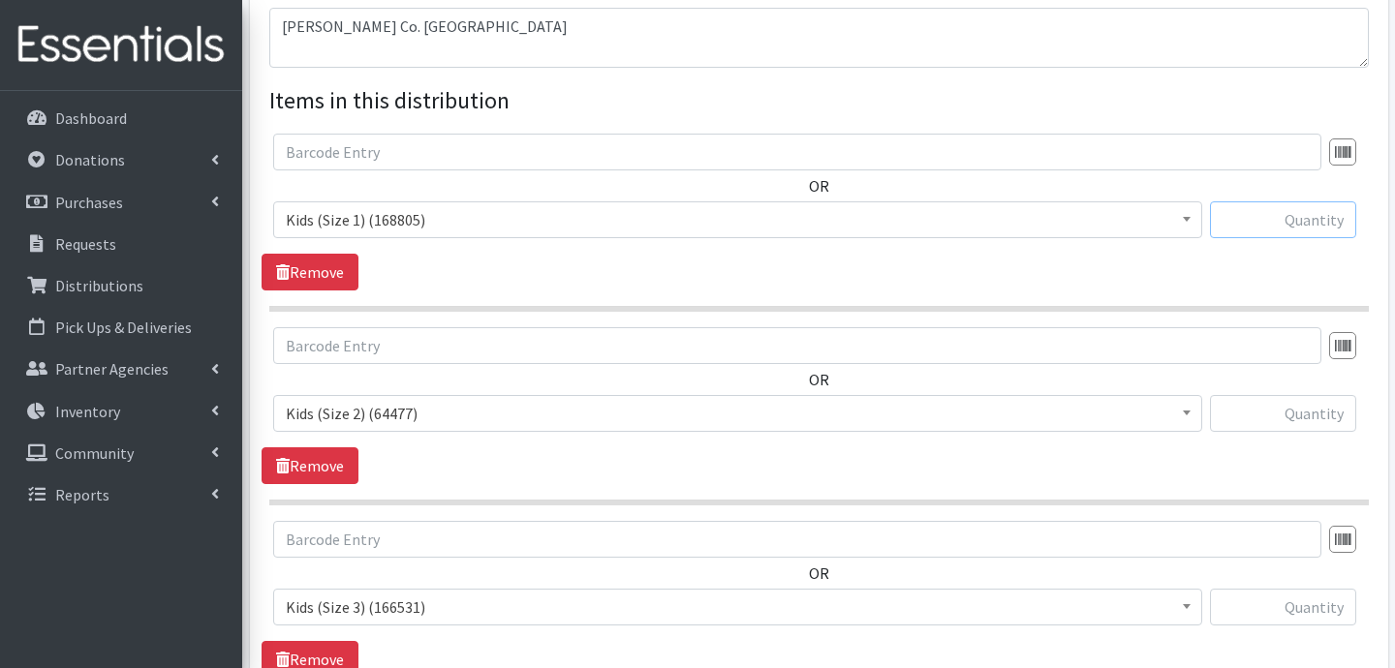
click at [1287, 225] on input "text" at bounding box center [1283, 219] width 146 height 37
type input "1600"
click at [1309, 405] on input "text" at bounding box center [1283, 413] width 146 height 37
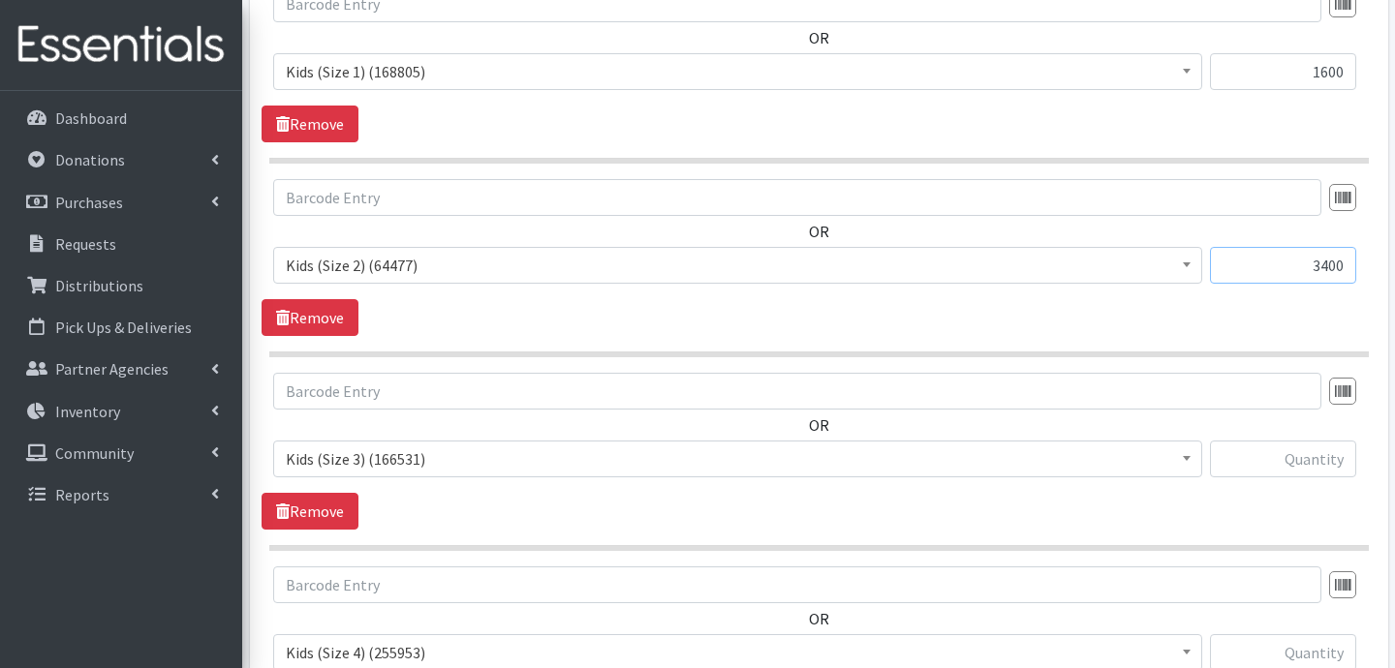
scroll to position [817, 0]
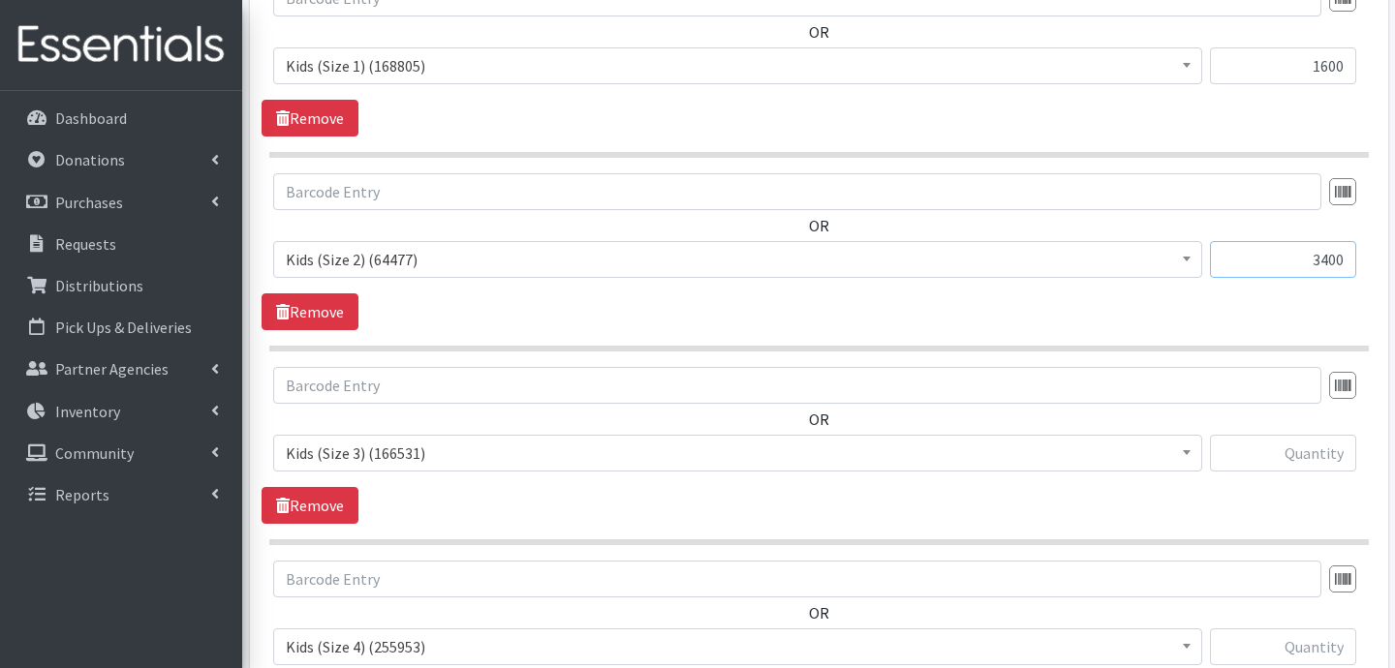
type input "3400"
click at [1333, 455] on input "text" at bounding box center [1283, 453] width 146 height 37
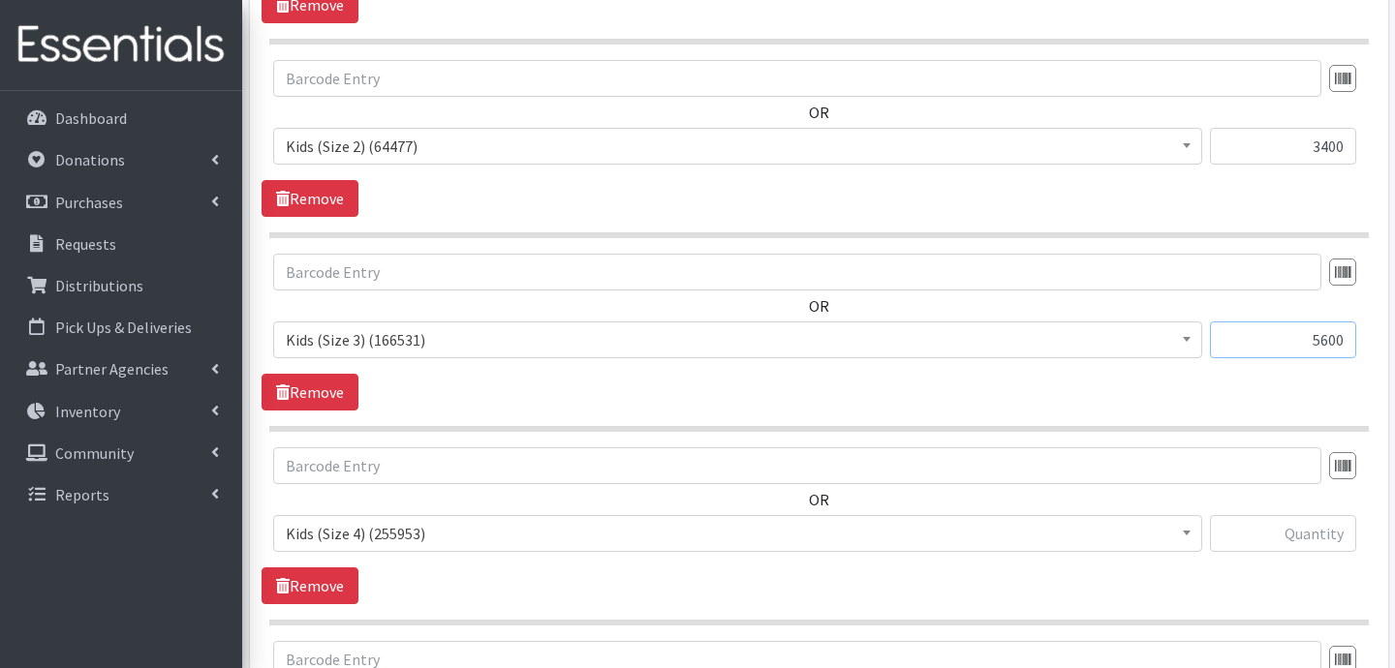
scroll to position [937, 0]
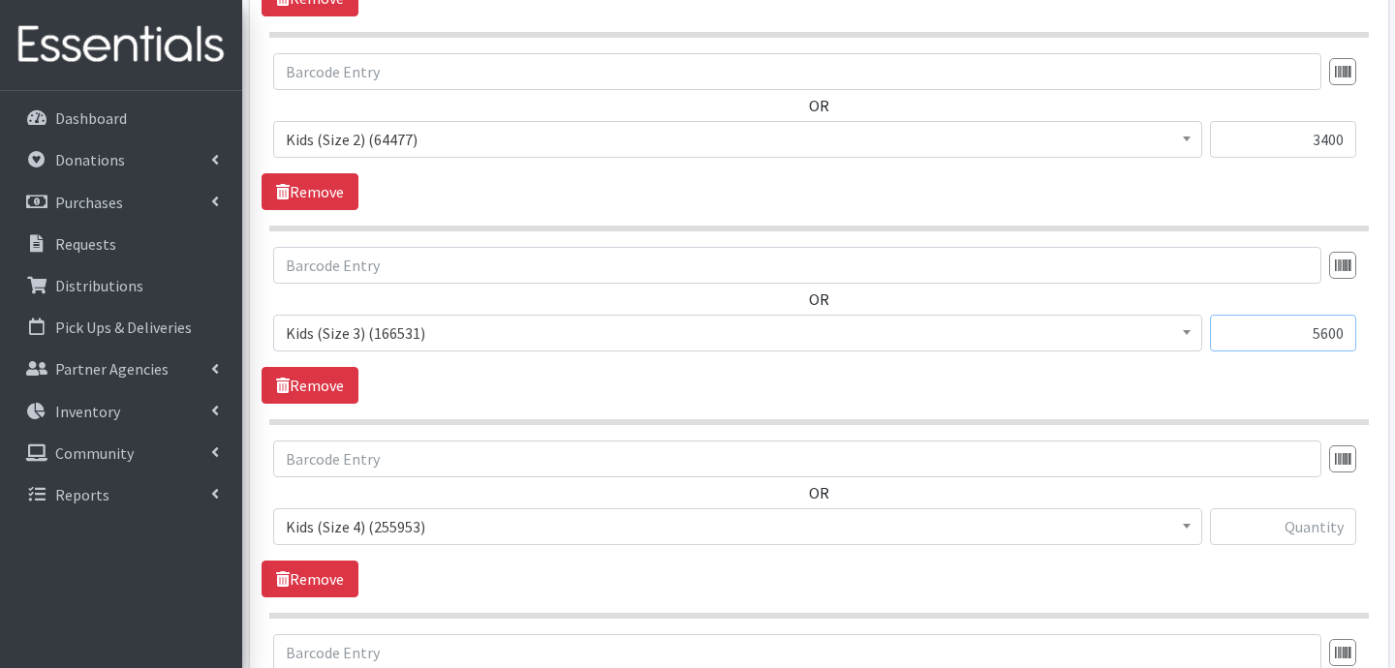
type input "5600"
click at [1299, 536] on input "text" at bounding box center [1283, 526] width 146 height 37
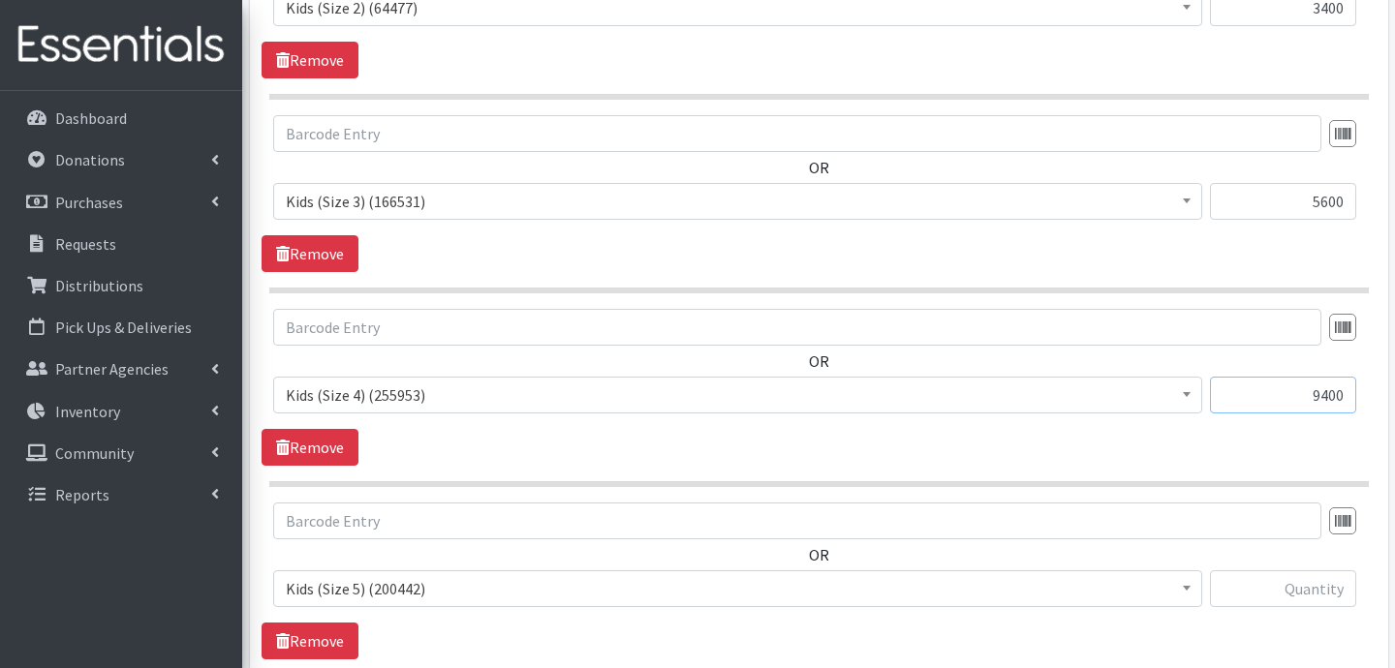
scroll to position [1073, 0]
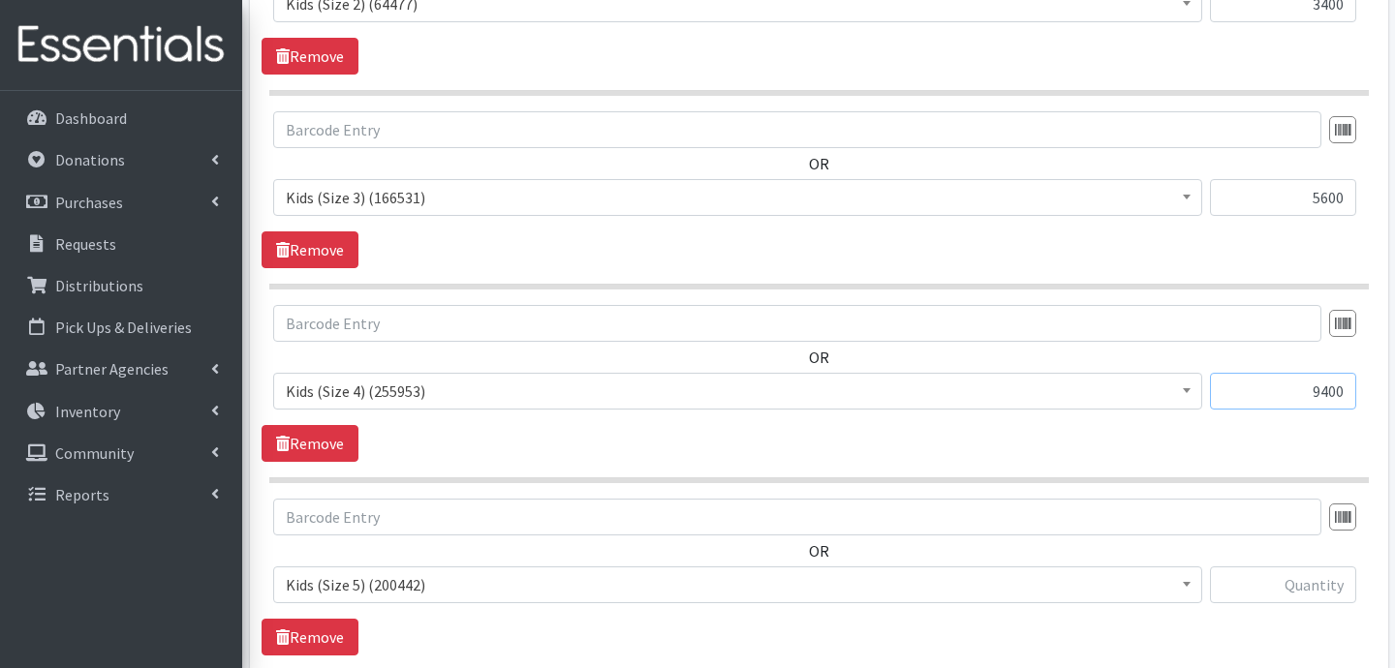
type input "9400"
click at [1296, 591] on input "text" at bounding box center [1283, 585] width 146 height 37
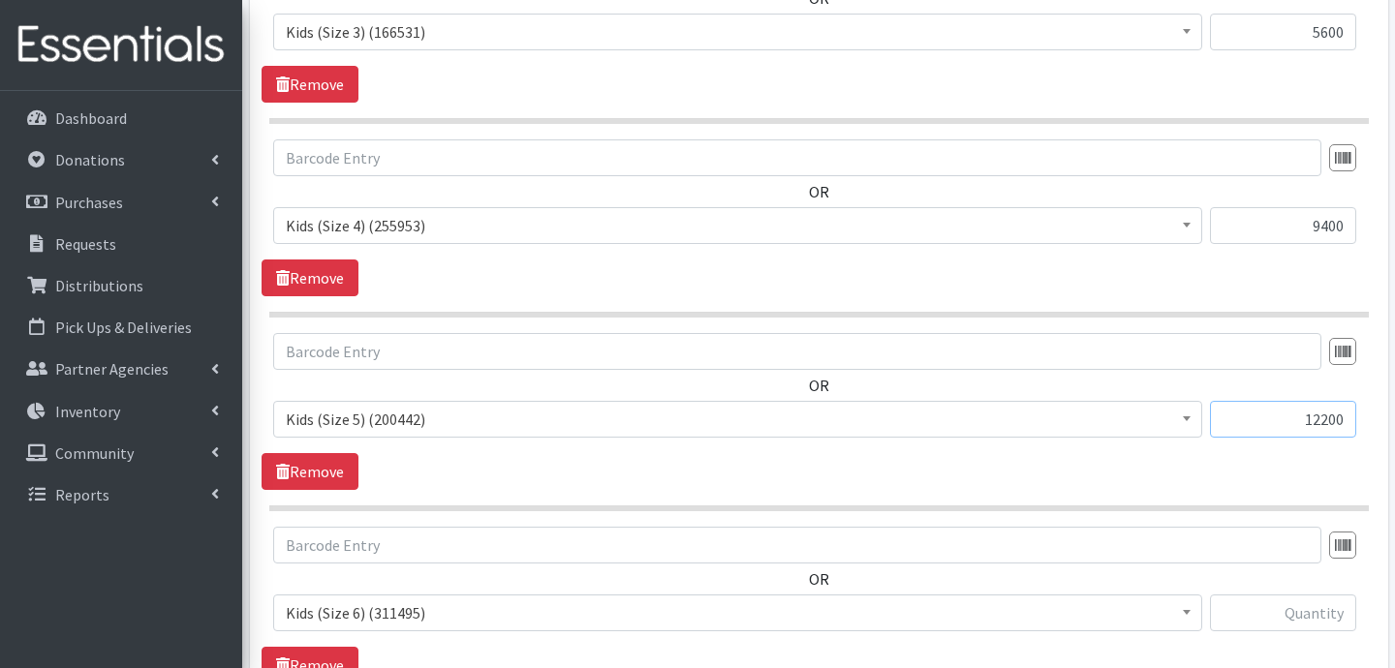
scroll to position [1246, 0]
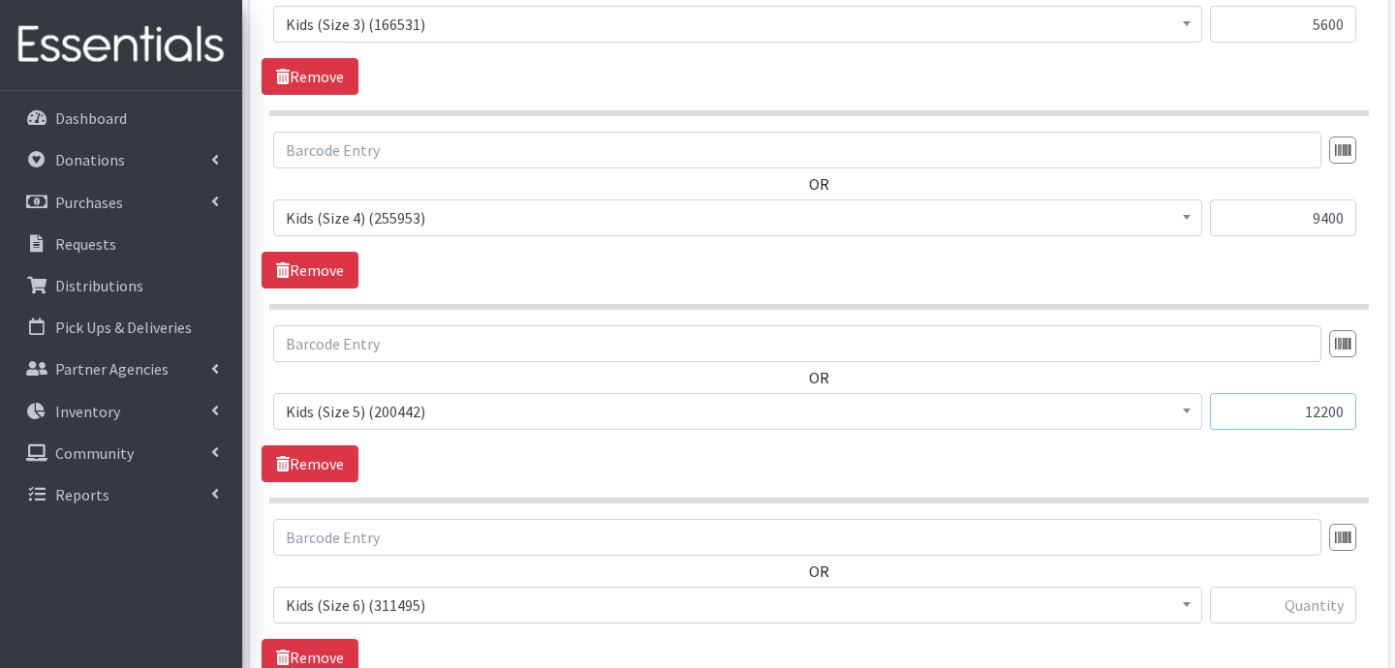
type input "12200"
click at [1284, 606] on input "text" at bounding box center [1283, 605] width 146 height 37
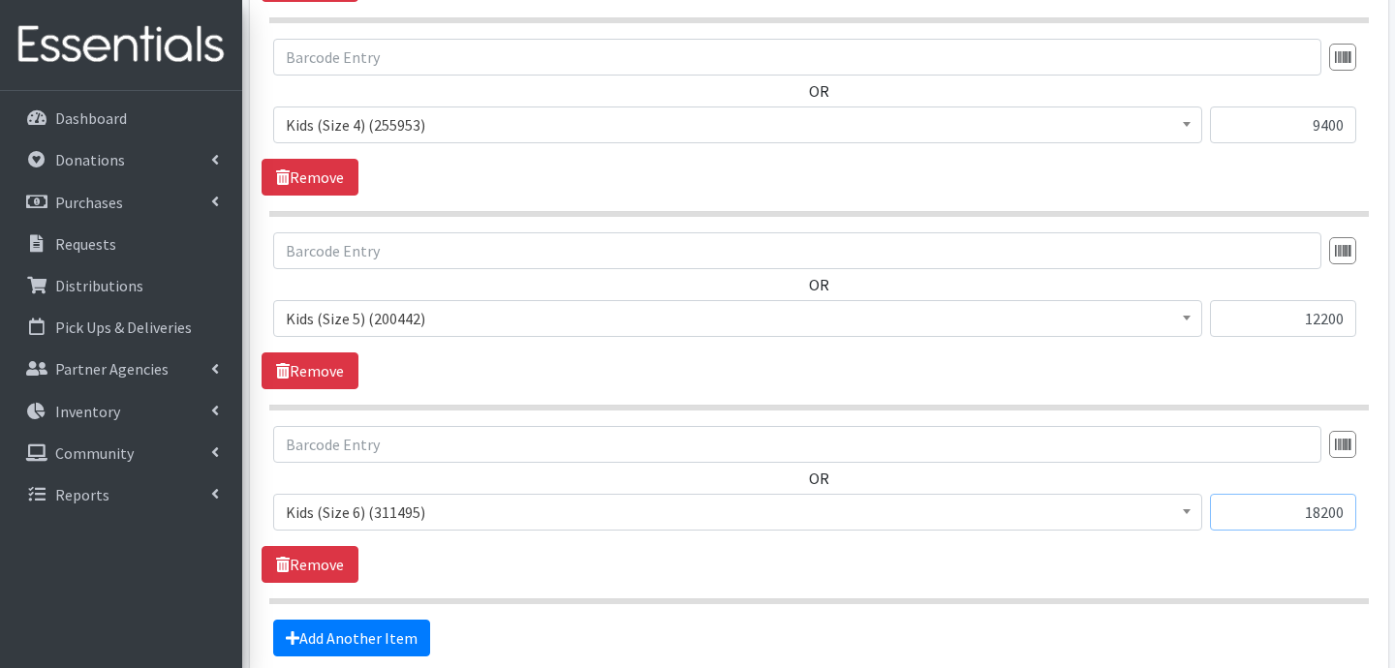
scroll to position [1525, 0]
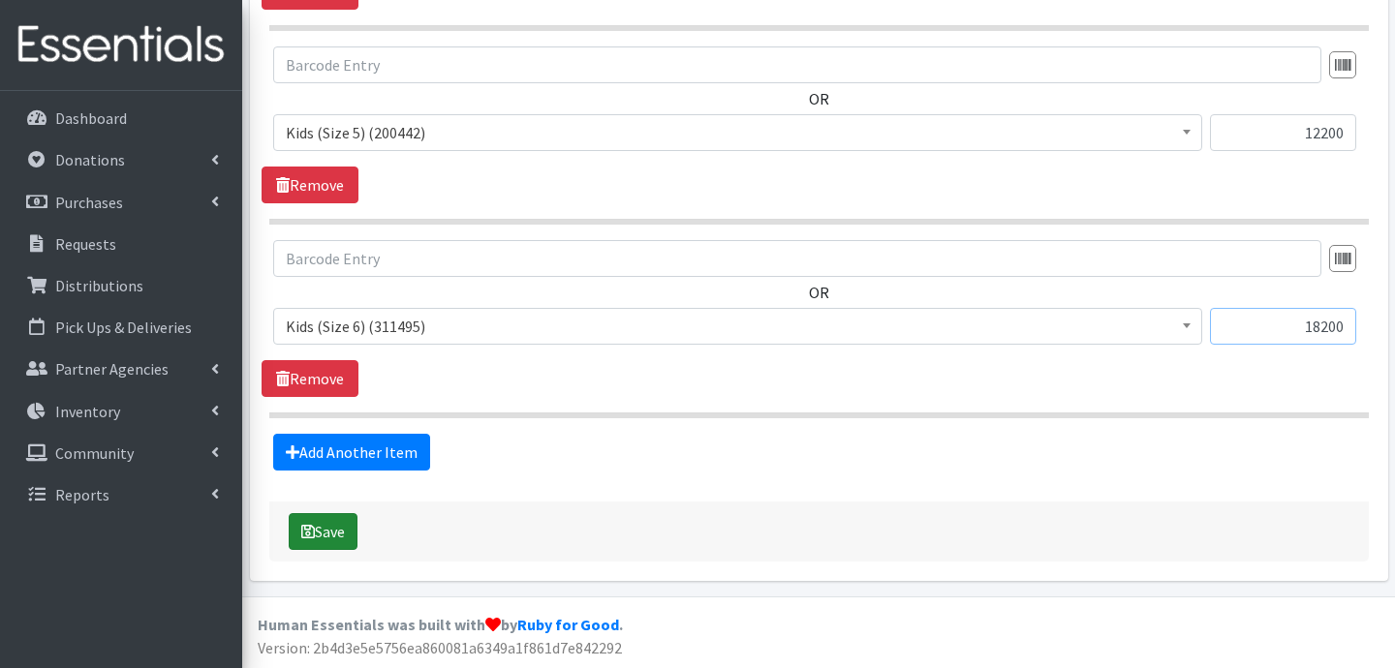
type input "18200"
click at [349, 525] on button "Save" at bounding box center [323, 531] width 69 height 37
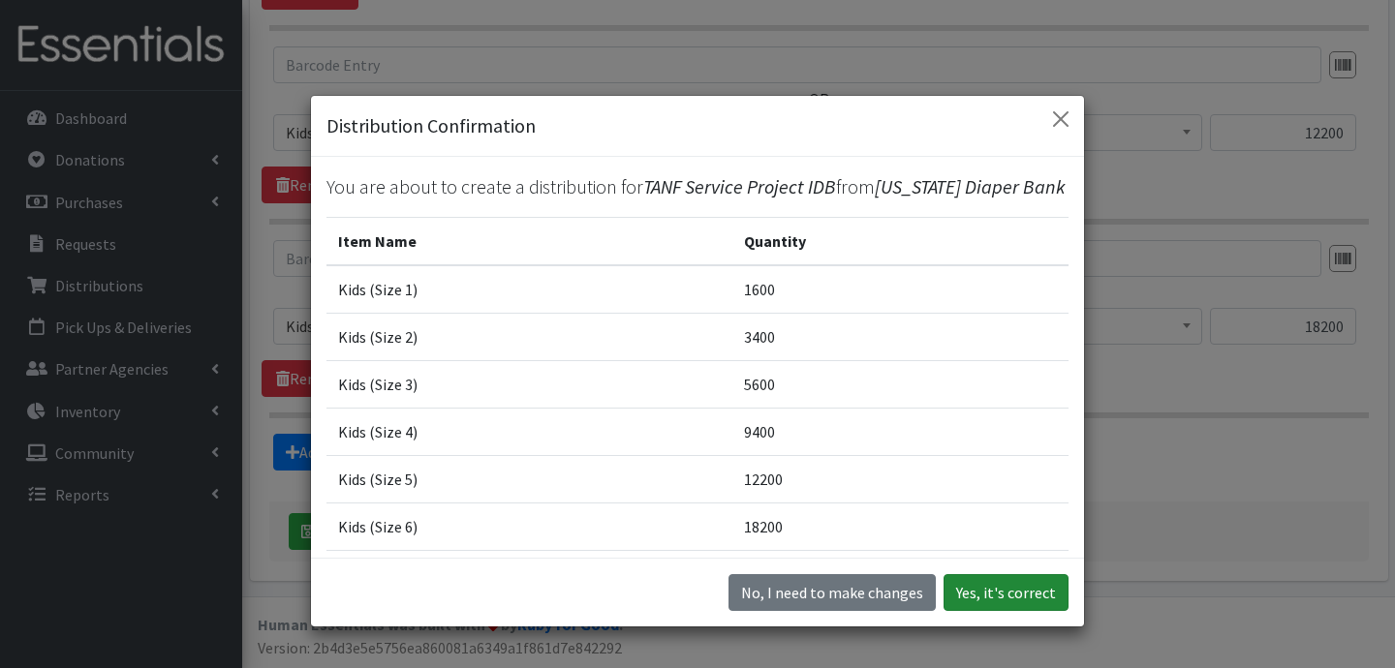
click at [996, 603] on button "Yes, it's correct" at bounding box center [1005, 592] width 125 height 37
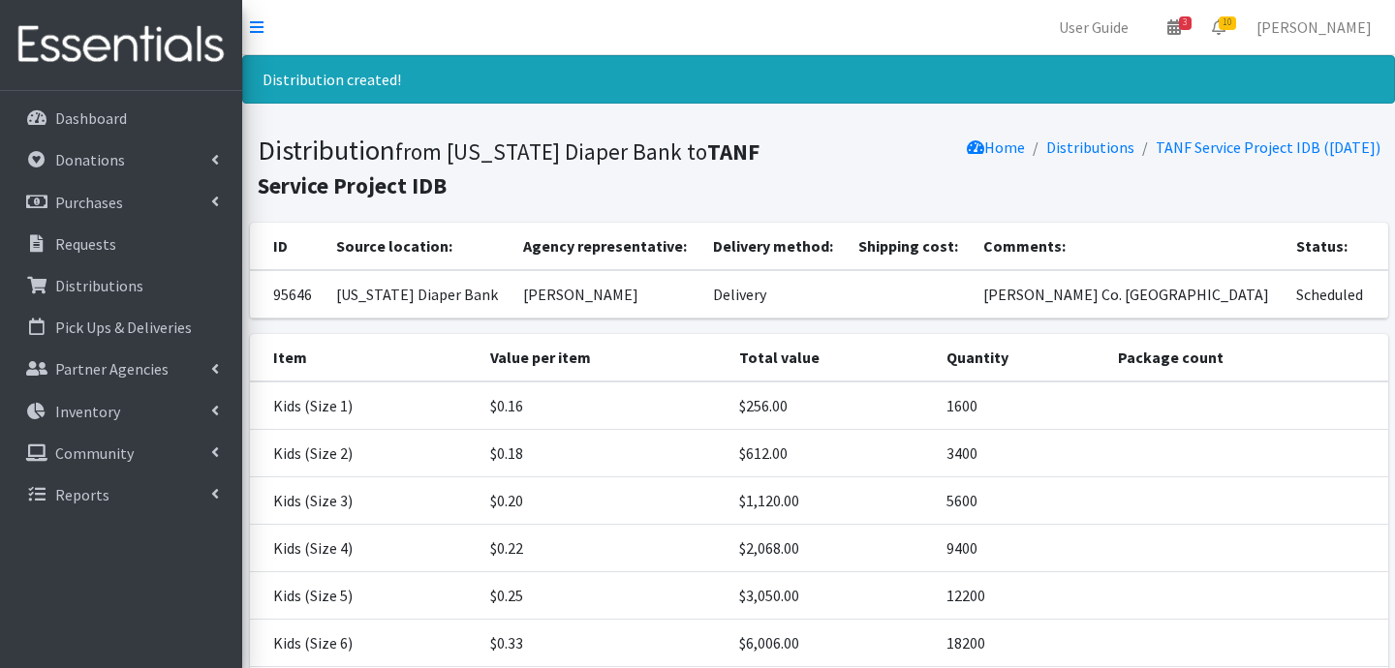
scroll to position [195, 0]
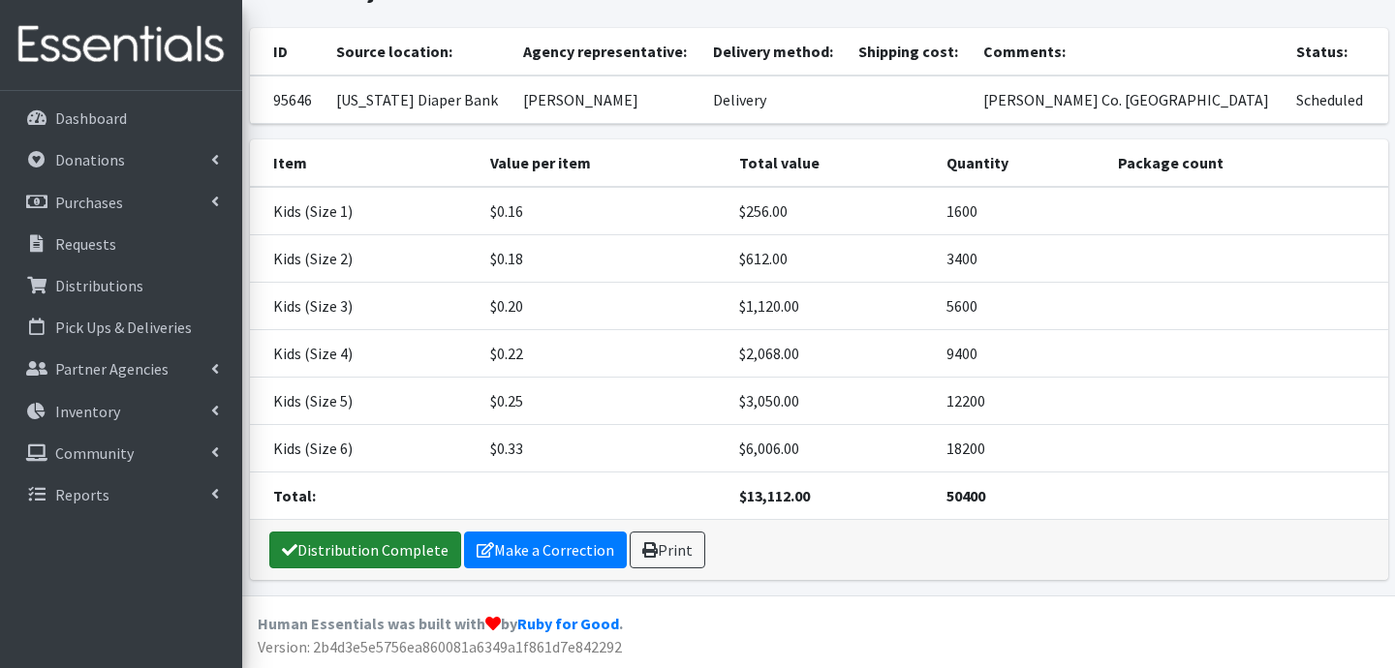
click at [366, 549] on link "Distribution Complete" at bounding box center [365, 550] width 192 height 37
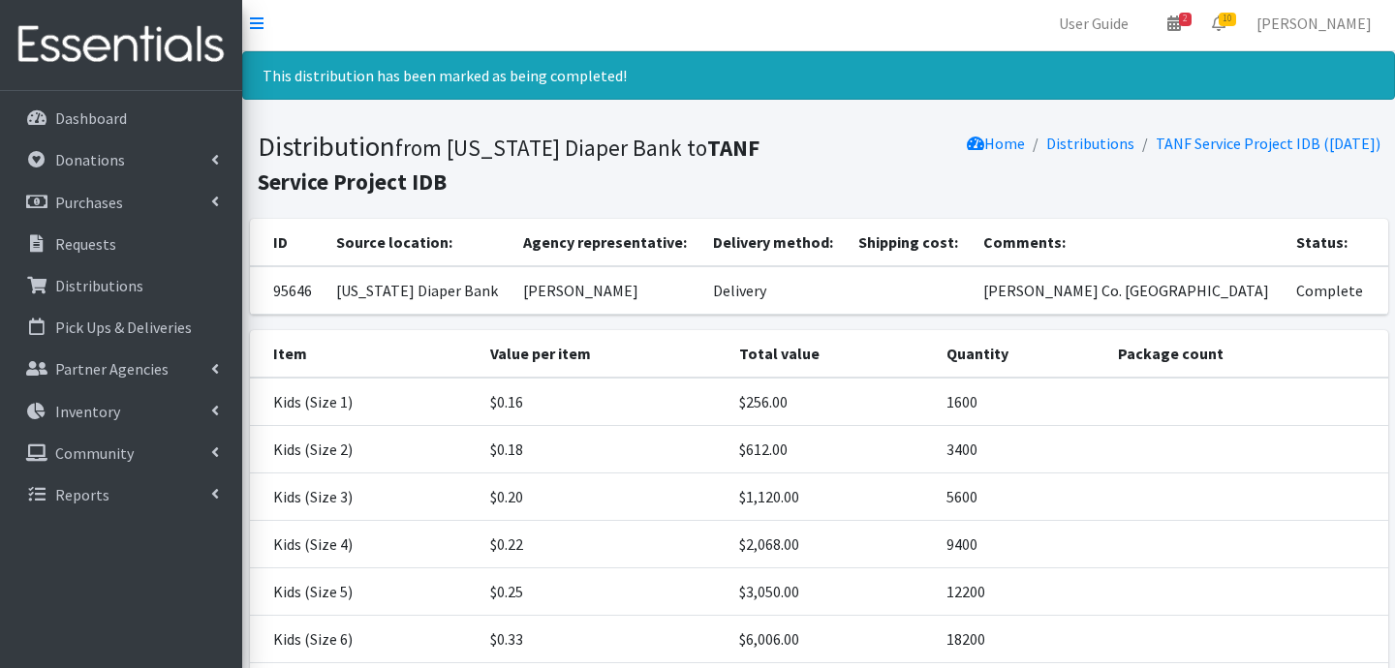
scroll to position [0, 0]
